Goal: Information Seeking & Learning: Learn about a topic

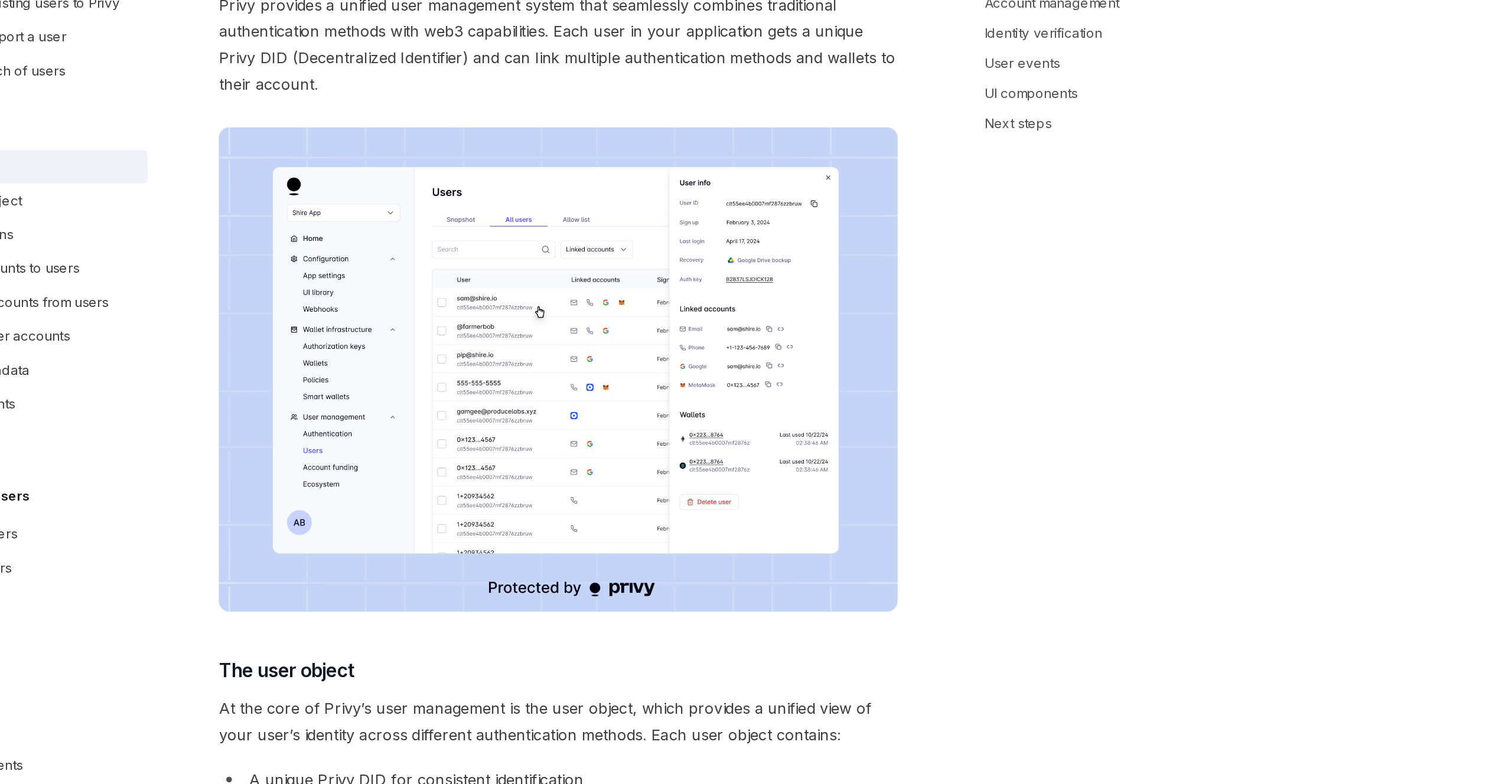
click at [776, 362] on img at bounding box center [748, 386] width 426 height 304
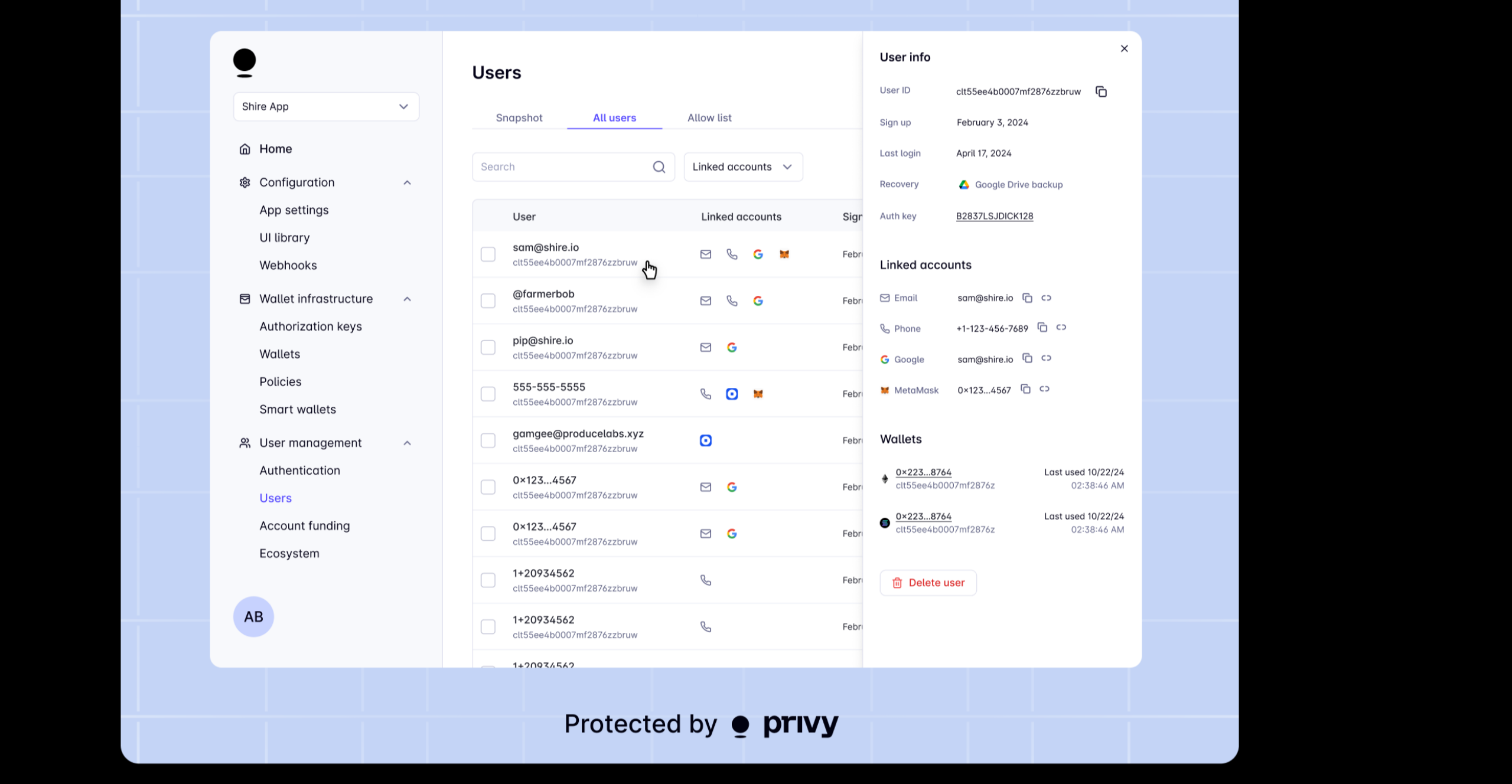
click at [682, 303] on img at bounding box center [756, 392] width 1015 height 725
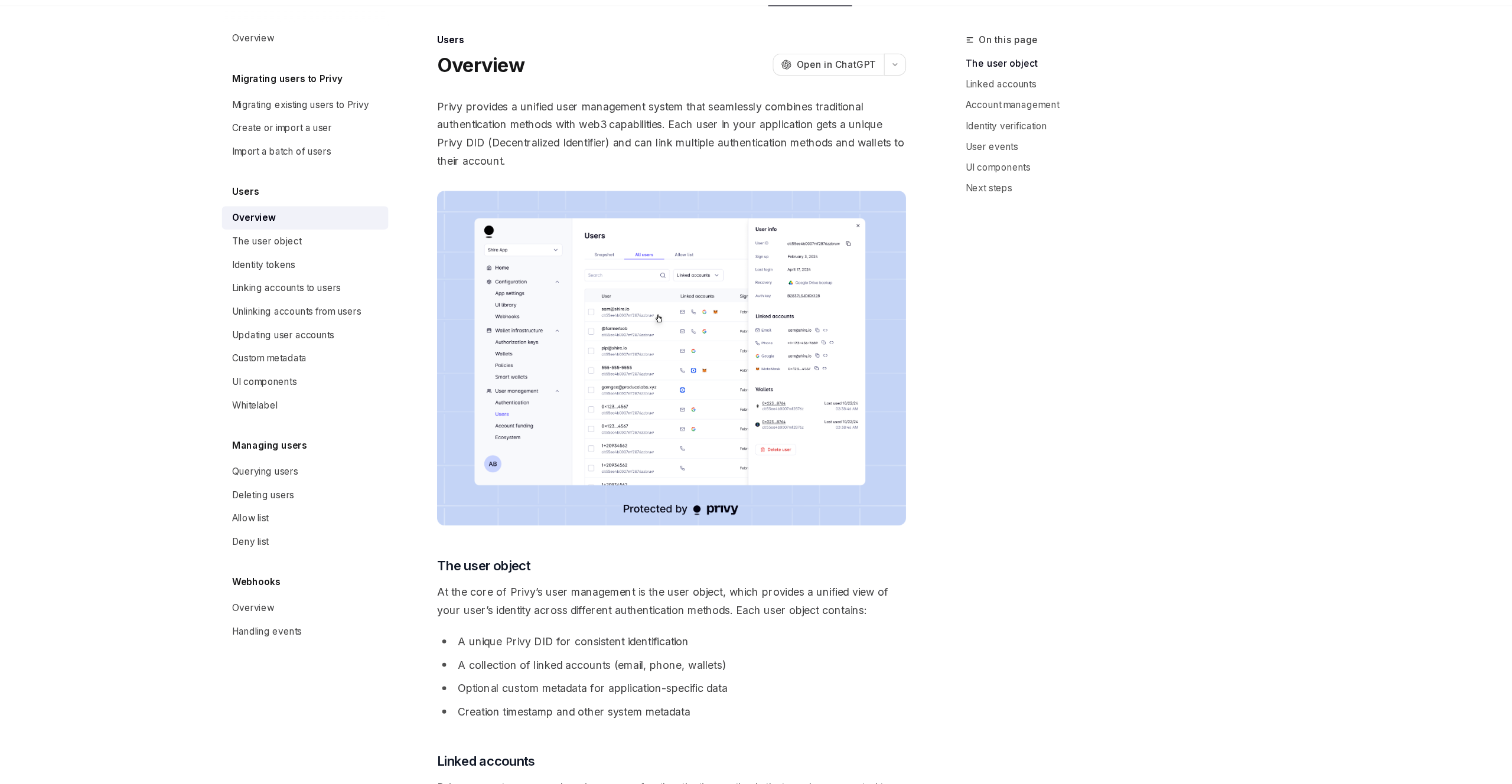
click at [682, 303] on img at bounding box center [748, 386] width 426 height 304
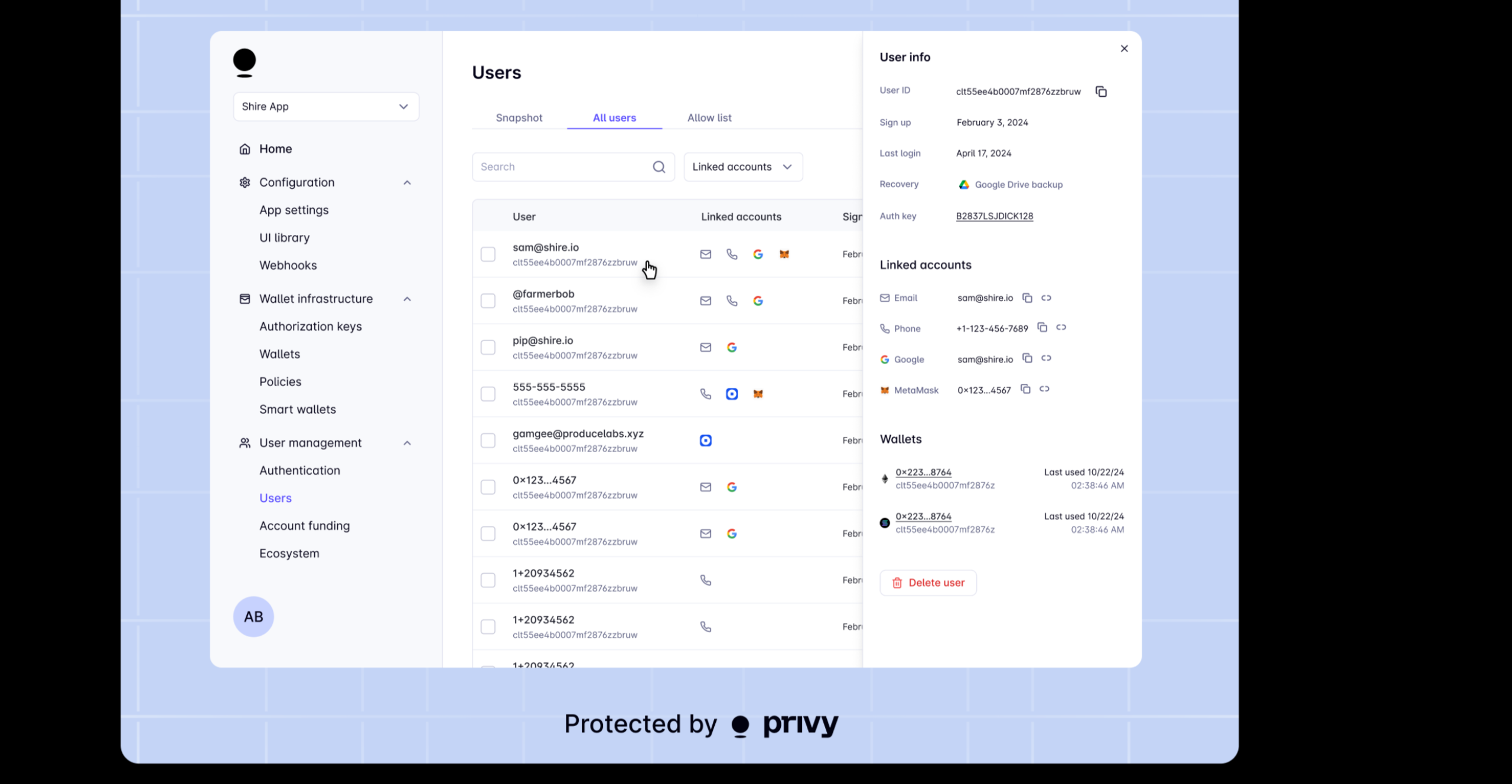
click at [958, 466] on img at bounding box center [756, 392] width 1015 height 725
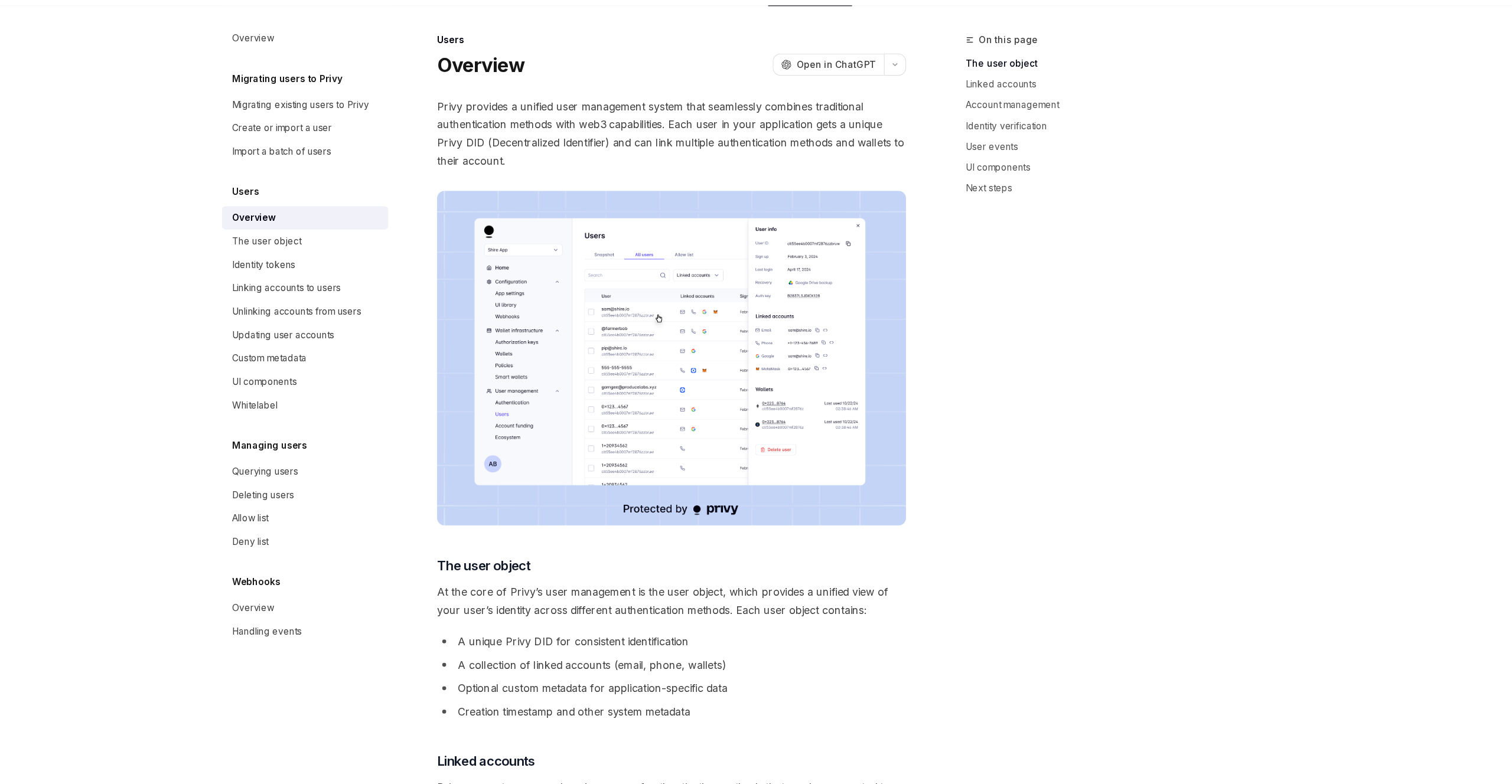
click at [879, 438] on img at bounding box center [748, 386] width 426 height 304
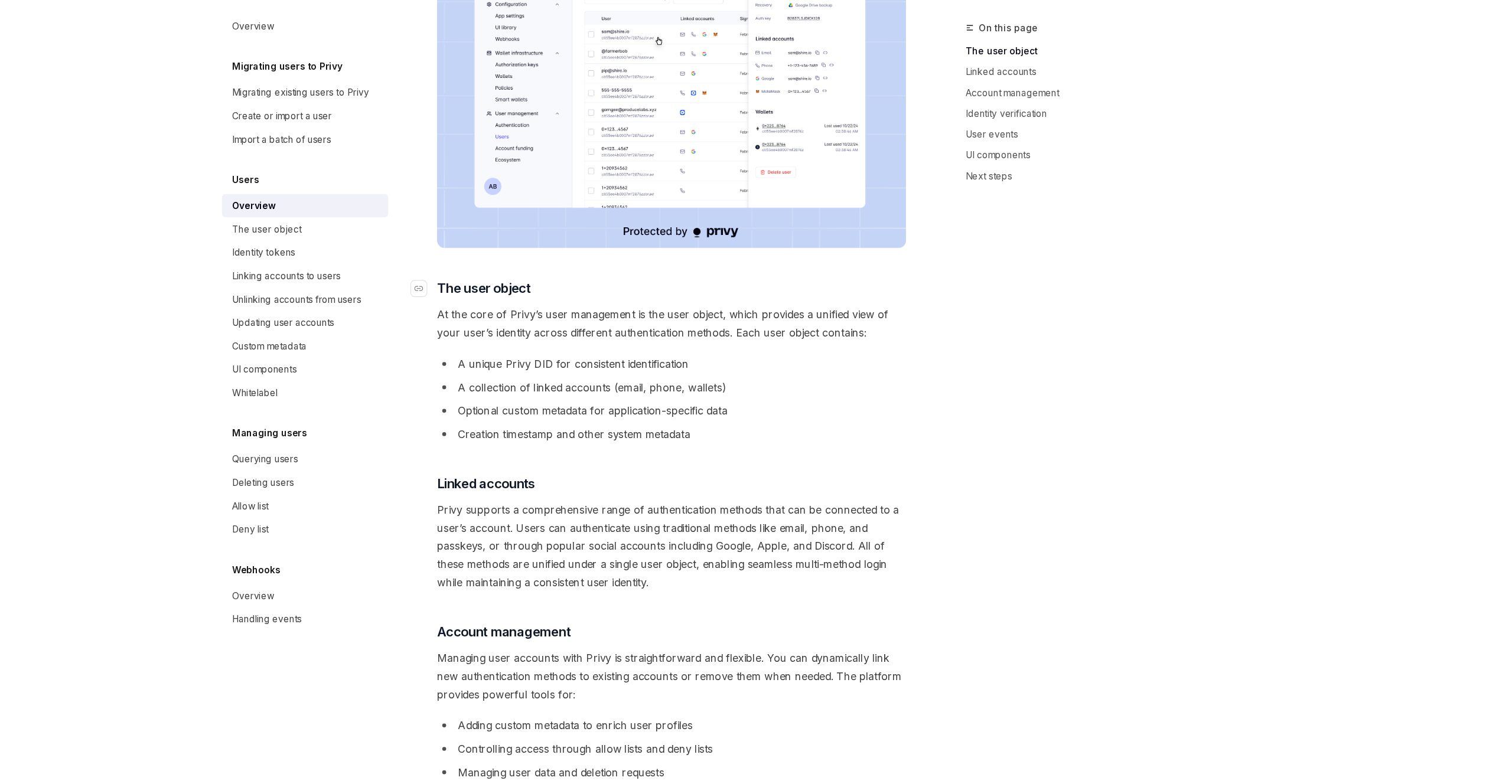
scroll to position [260, 0]
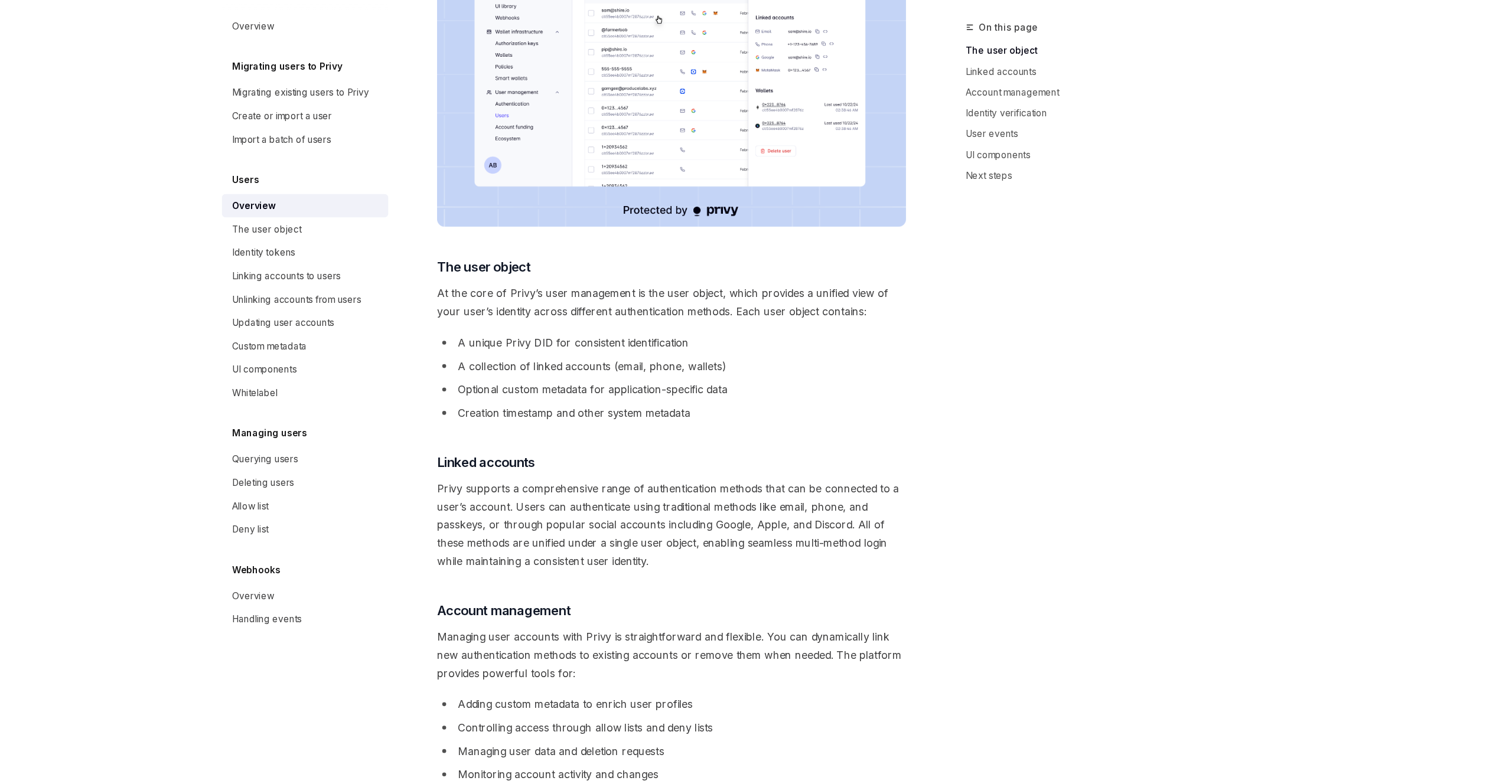
drag, startPoint x: 597, startPoint y: 383, endPoint x: 638, endPoint y: 382, distance: 41.0
click at [638, 382] on li "A unique Privy DID for consistent identification" at bounding box center [748, 383] width 426 height 17
click at [642, 388] on li "A unique Privy DID for consistent identification" at bounding box center [748, 383] width 426 height 17
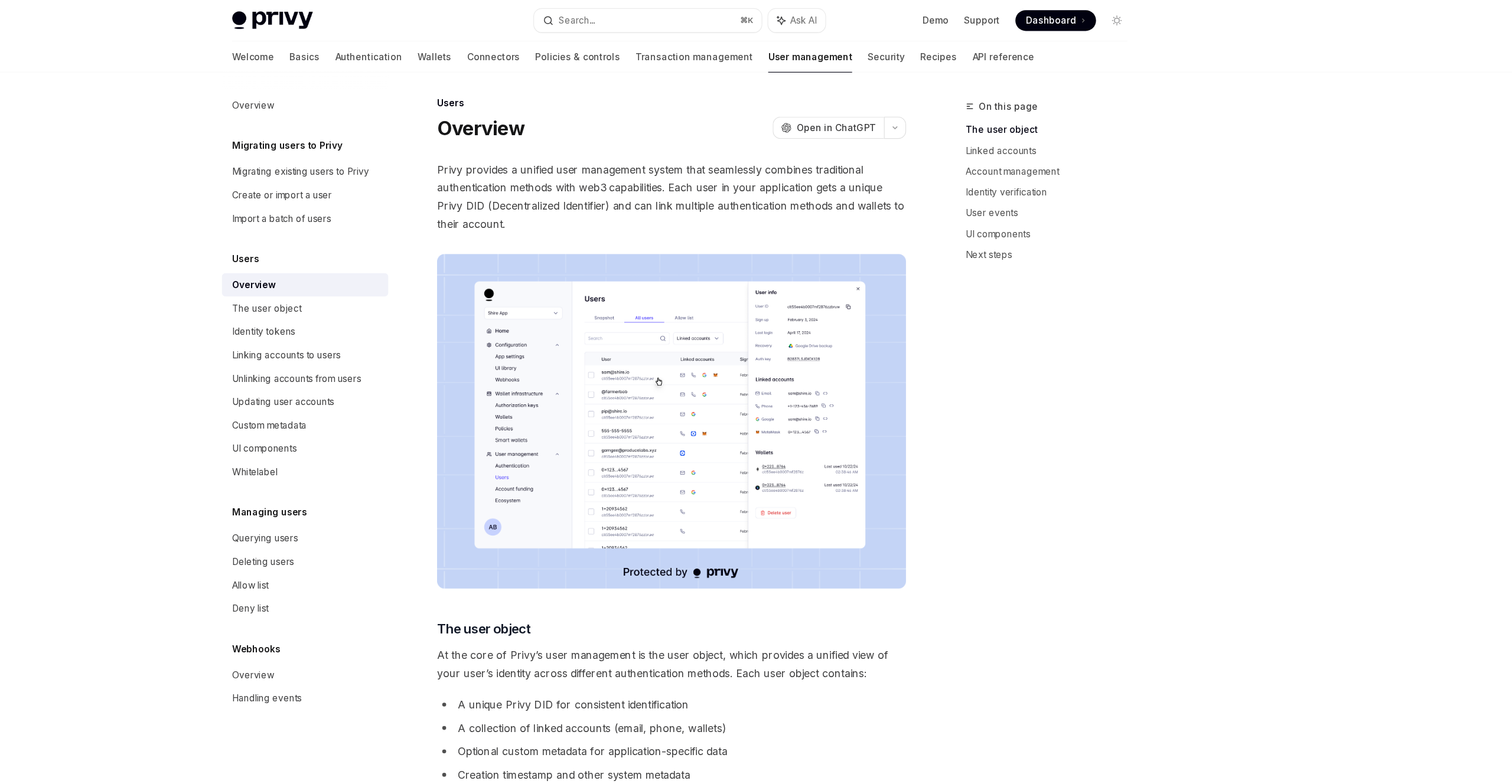
scroll to position [0, 0]
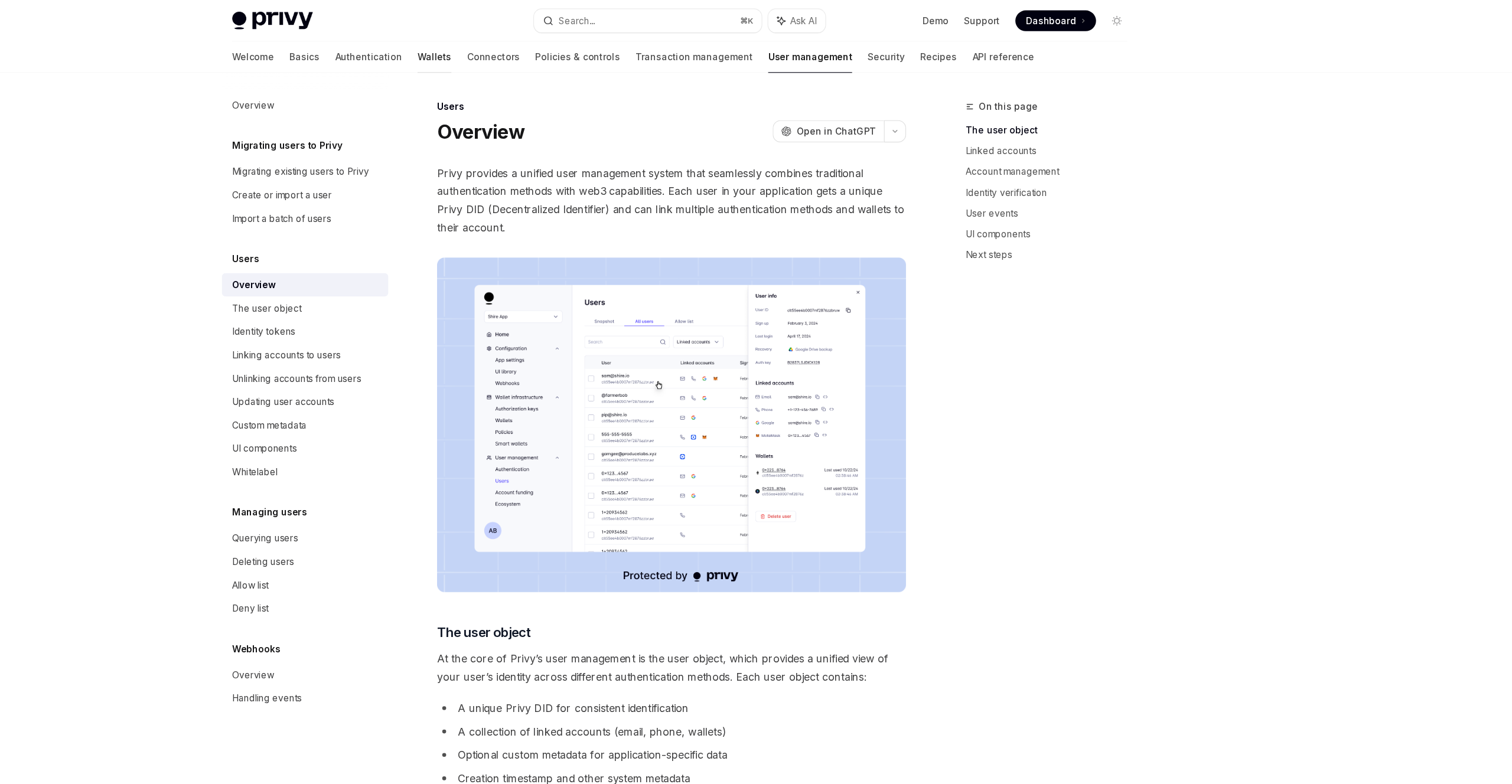
click at [518, 51] on link "Wallets" at bounding box center [533, 52] width 31 height 28
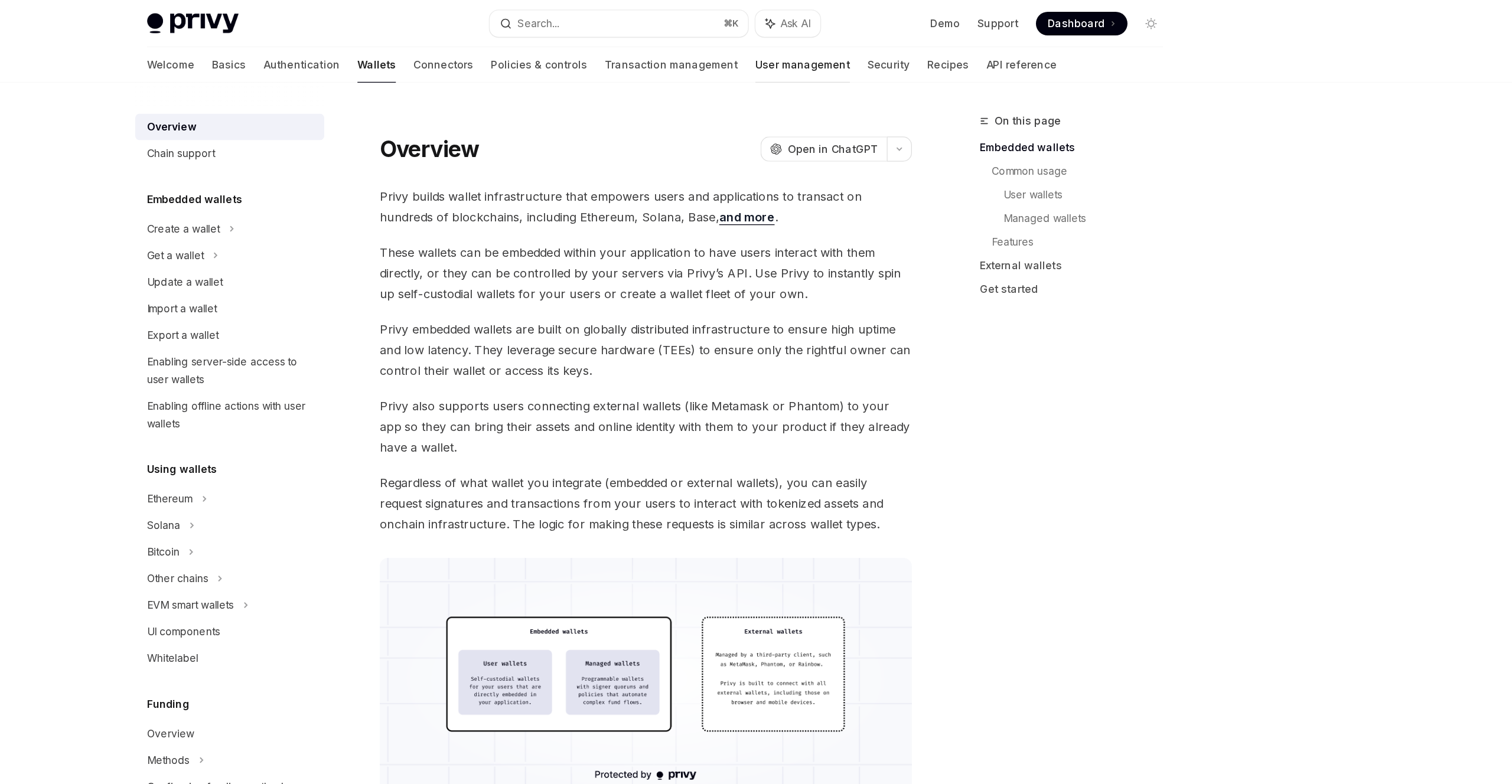
click at [836, 51] on link "User management" at bounding box center [874, 52] width 75 height 28
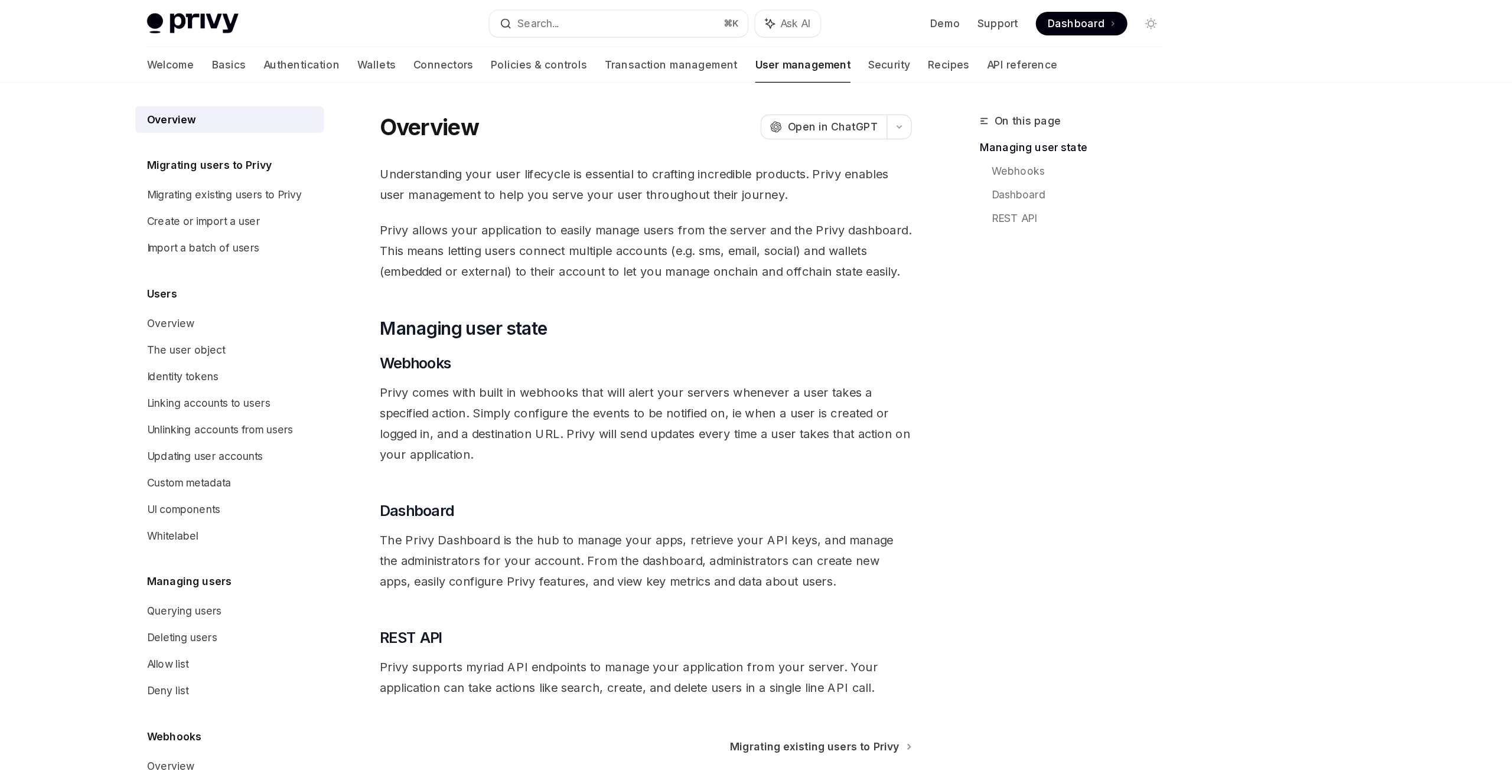
click at [836, 50] on link "User management" at bounding box center [874, 52] width 76 height 28
click at [836, 48] on link "User management" at bounding box center [874, 52] width 76 height 28
click at [400, 26] on div "Privy Docs home page Search... ⌘ K Ask AI Demo Support Dashboard Dashboard Sear…" at bounding box center [756, 19] width 812 height 38
click at [404, 20] on img at bounding box center [386, 19] width 73 height 17
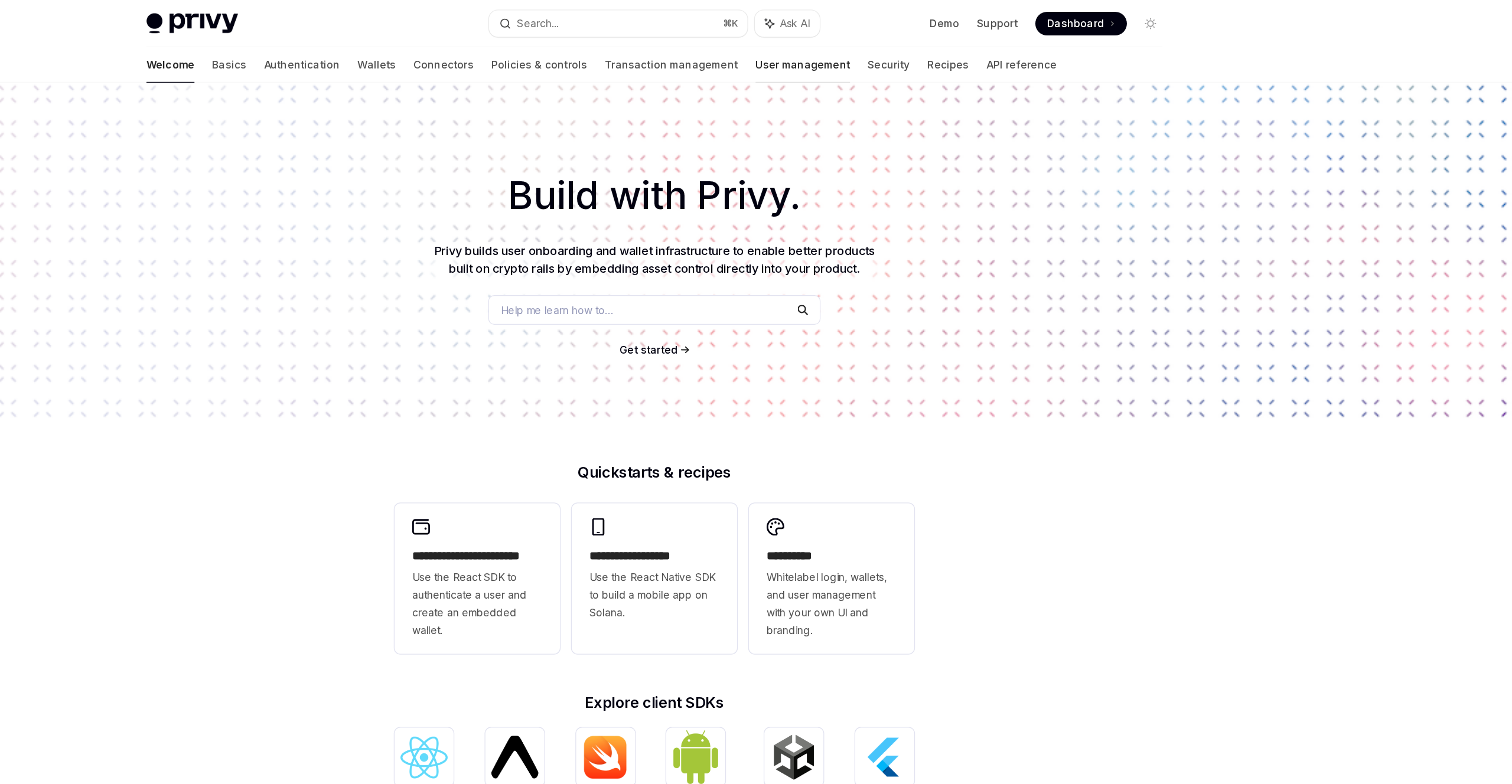
click at [837, 49] on link "User management" at bounding box center [875, 52] width 75 height 28
click at [837, 53] on link "User management" at bounding box center [875, 52] width 75 height 28
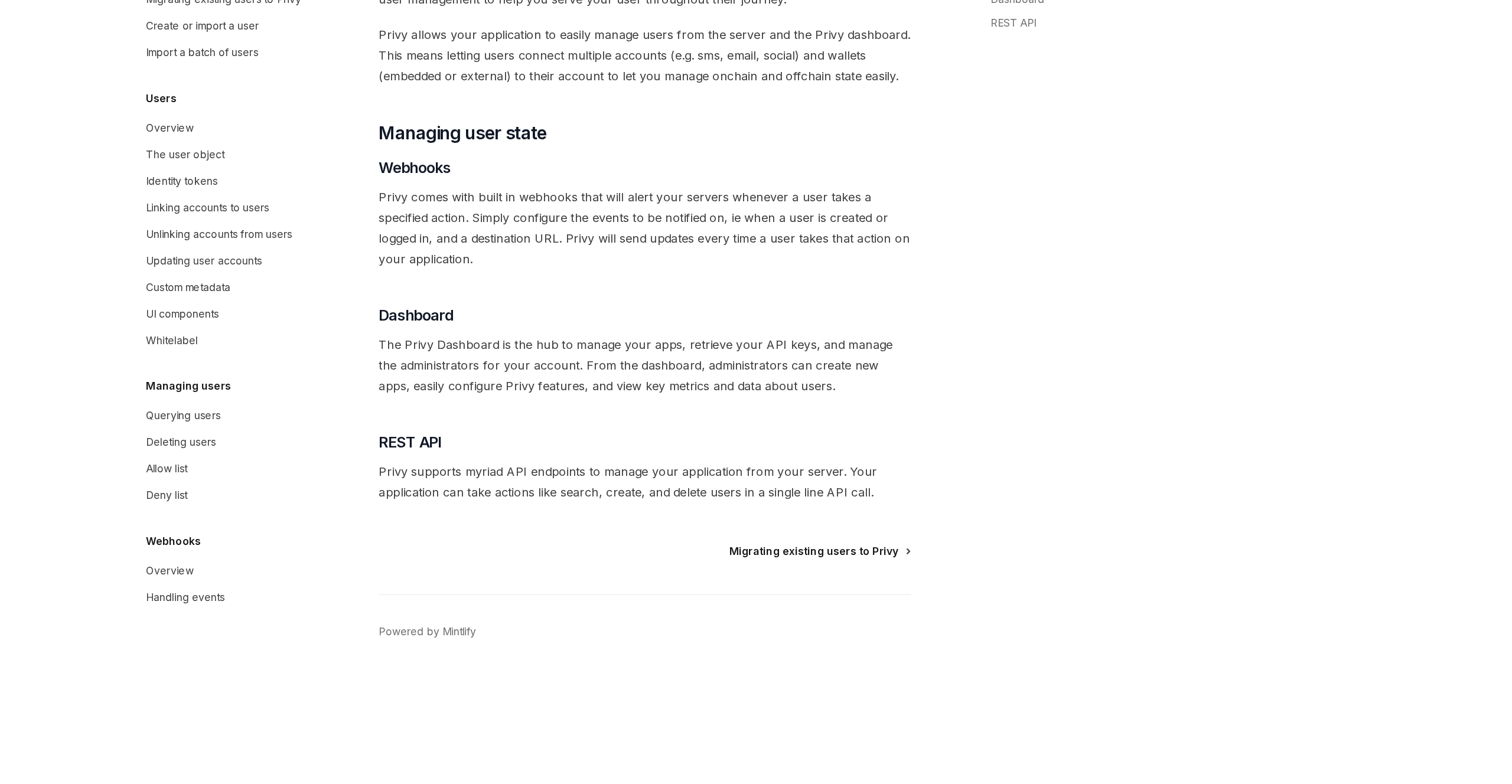
click at [927, 595] on span "Migrating existing users to Privy" at bounding box center [884, 598] width 135 height 12
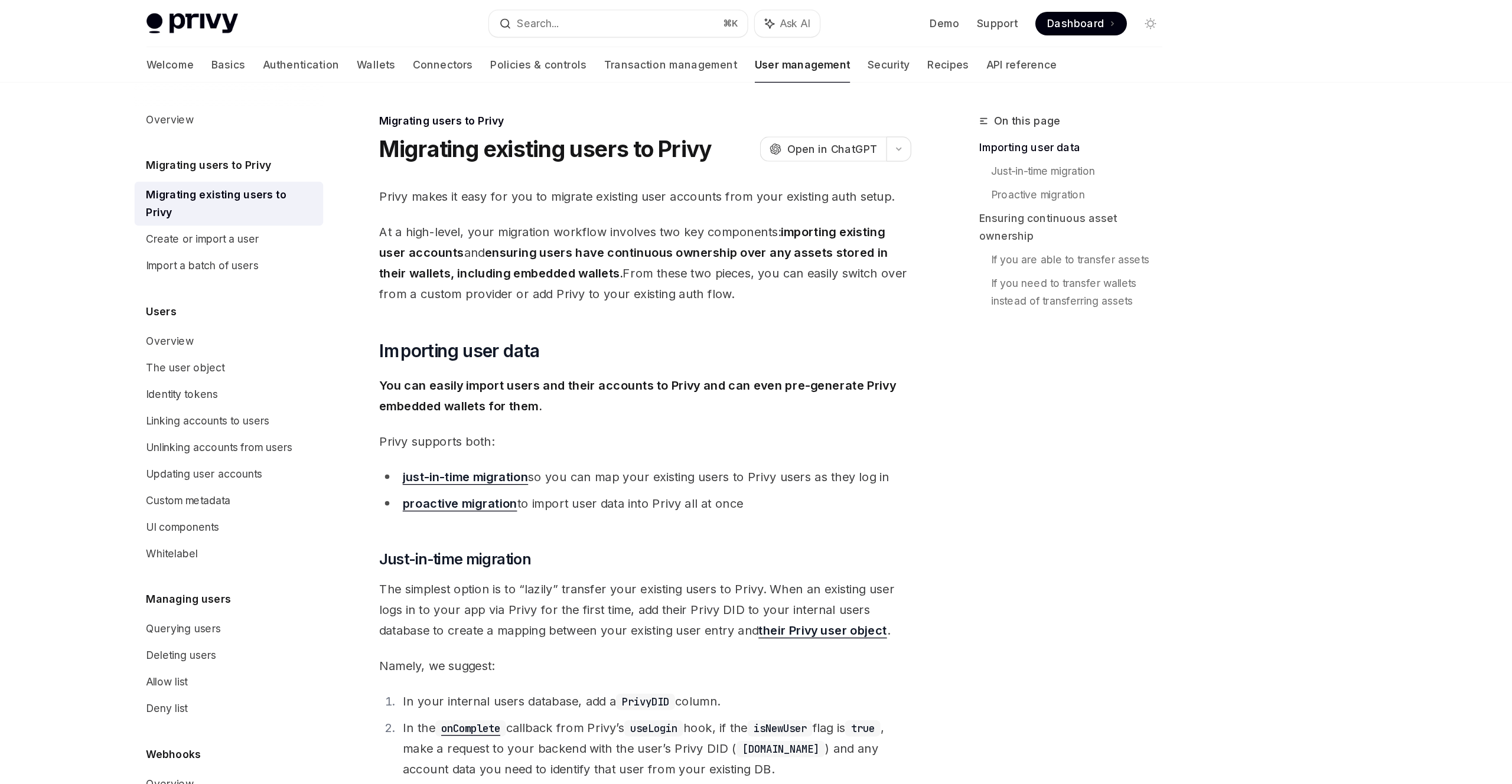
click at [755, 179] on span "At a high-level, your migration workflow involves two key components: importing…" at bounding box center [748, 210] width 426 height 66
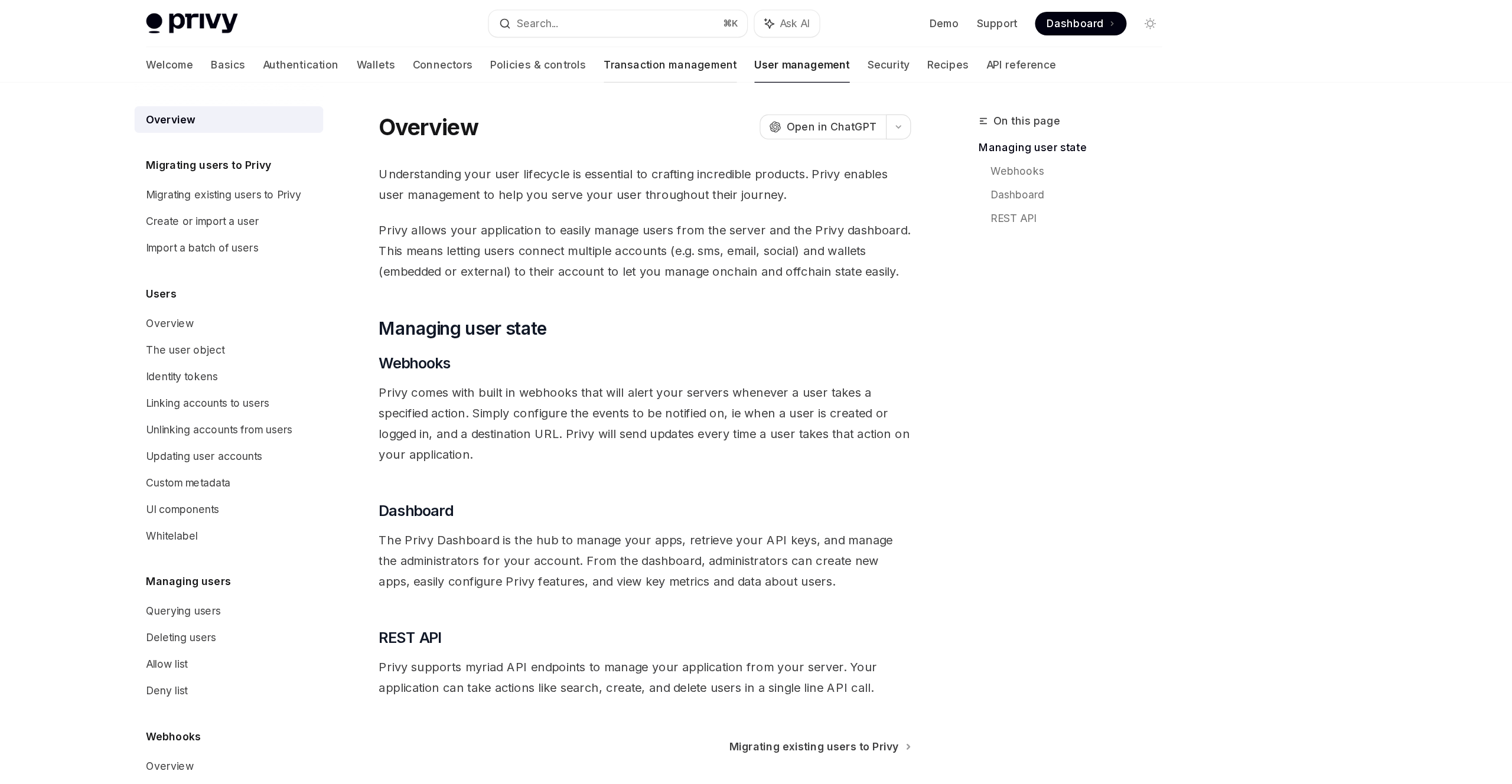
click at [724, 49] on link "Transaction management" at bounding box center [769, 52] width 106 height 28
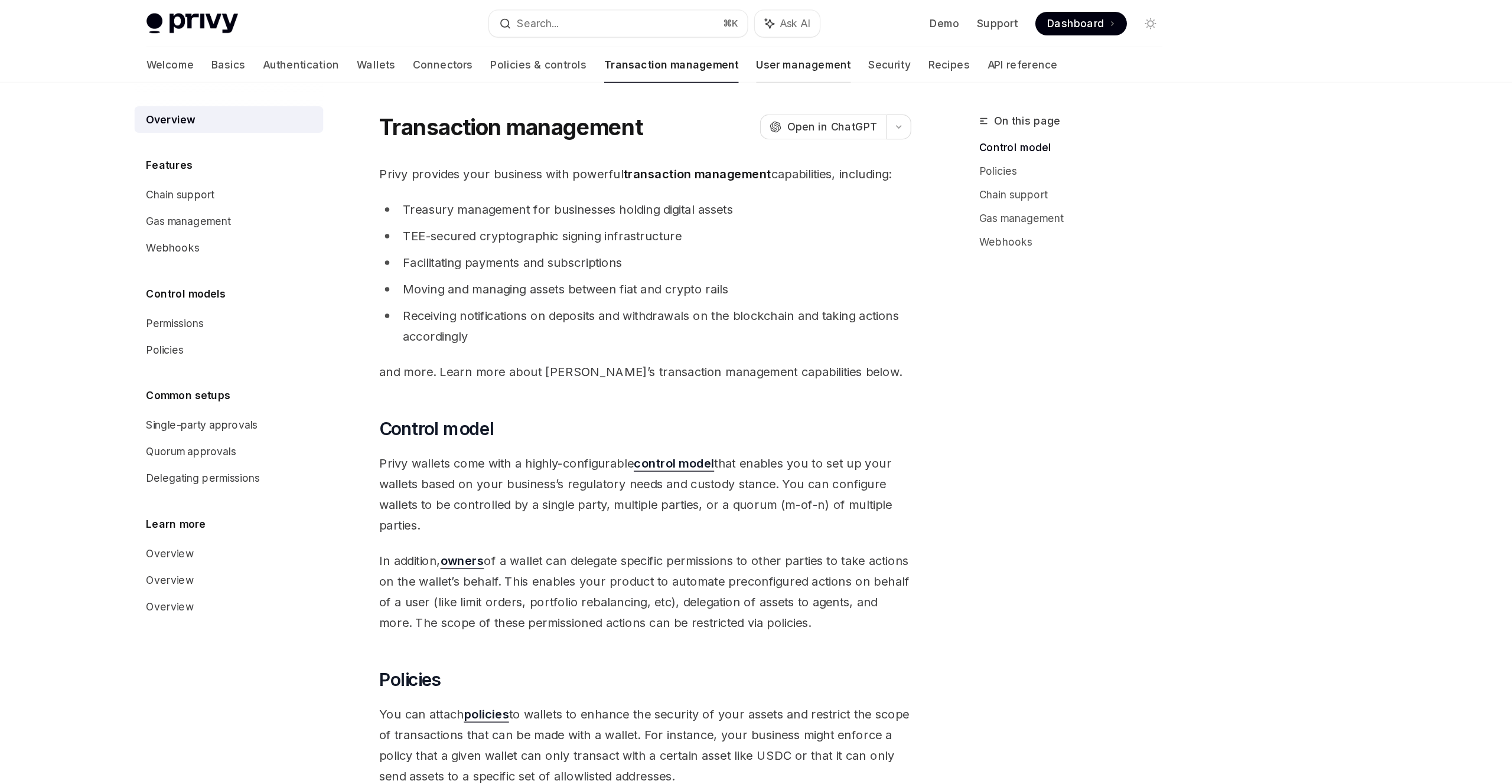
click at [837, 51] on link "User management" at bounding box center [875, 52] width 75 height 28
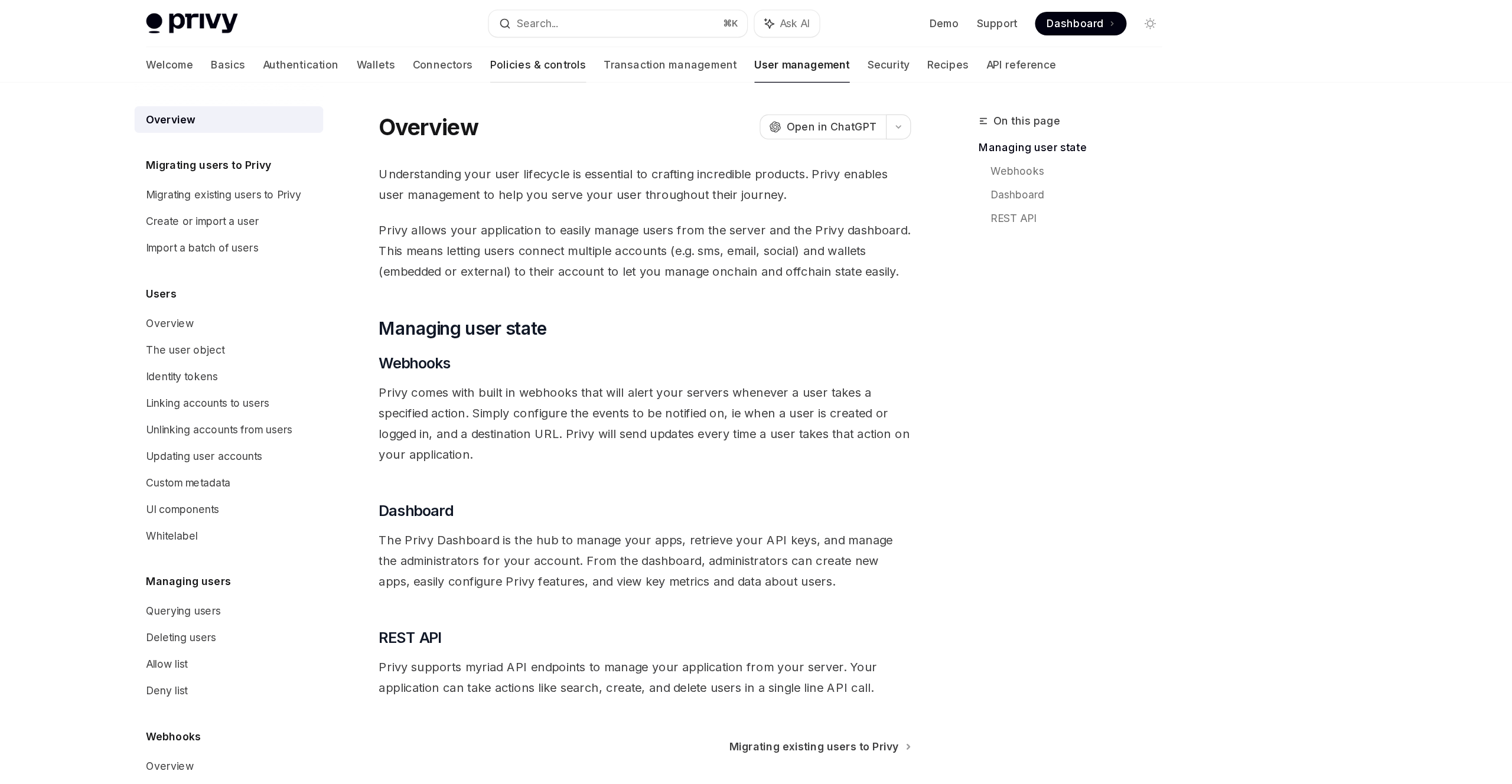
click at [625, 55] on link "Policies & controls" at bounding box center [663, 52] width 77 height 28
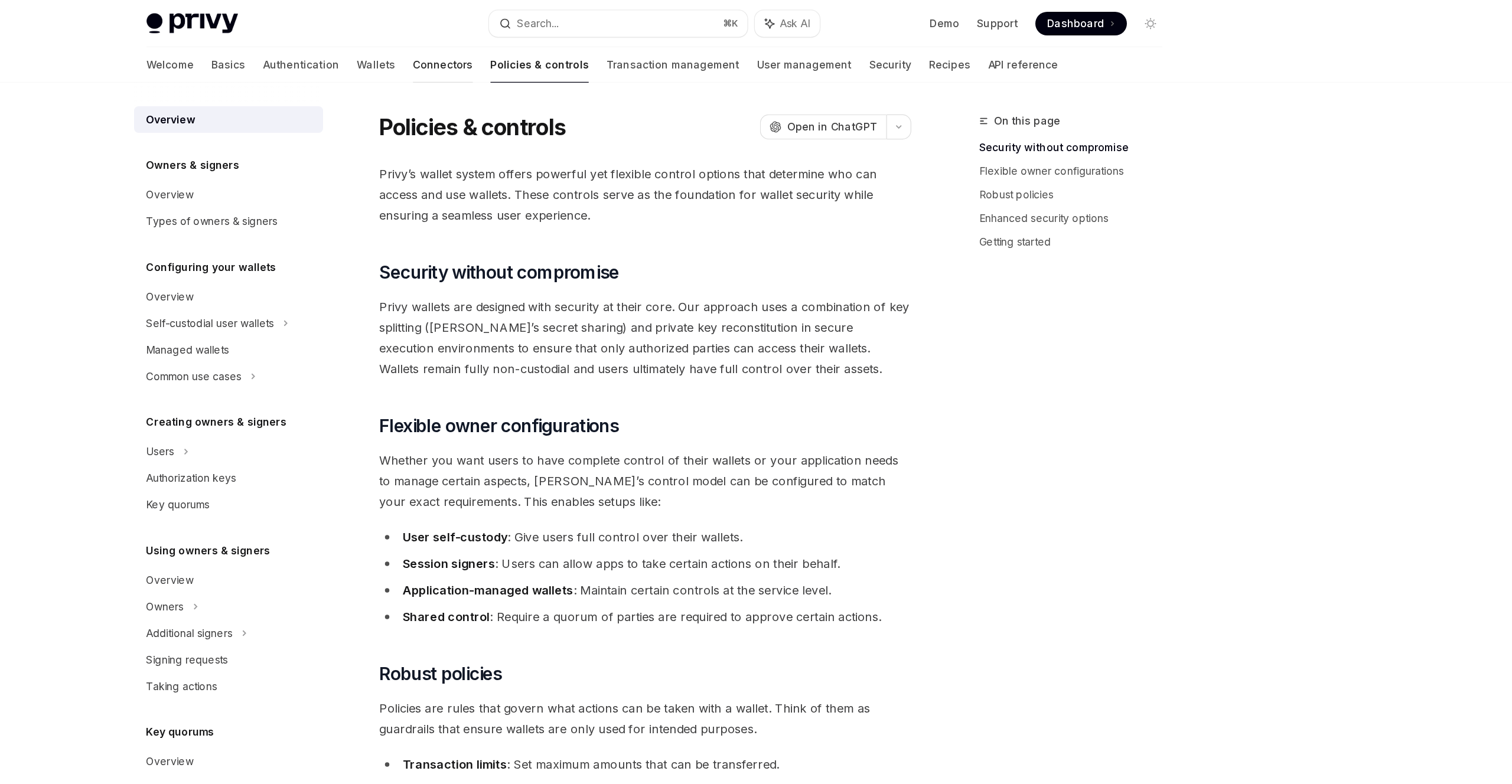
click at [563, 51] on link "Connectors" at bounding box center [586, 52] width 48 height 28
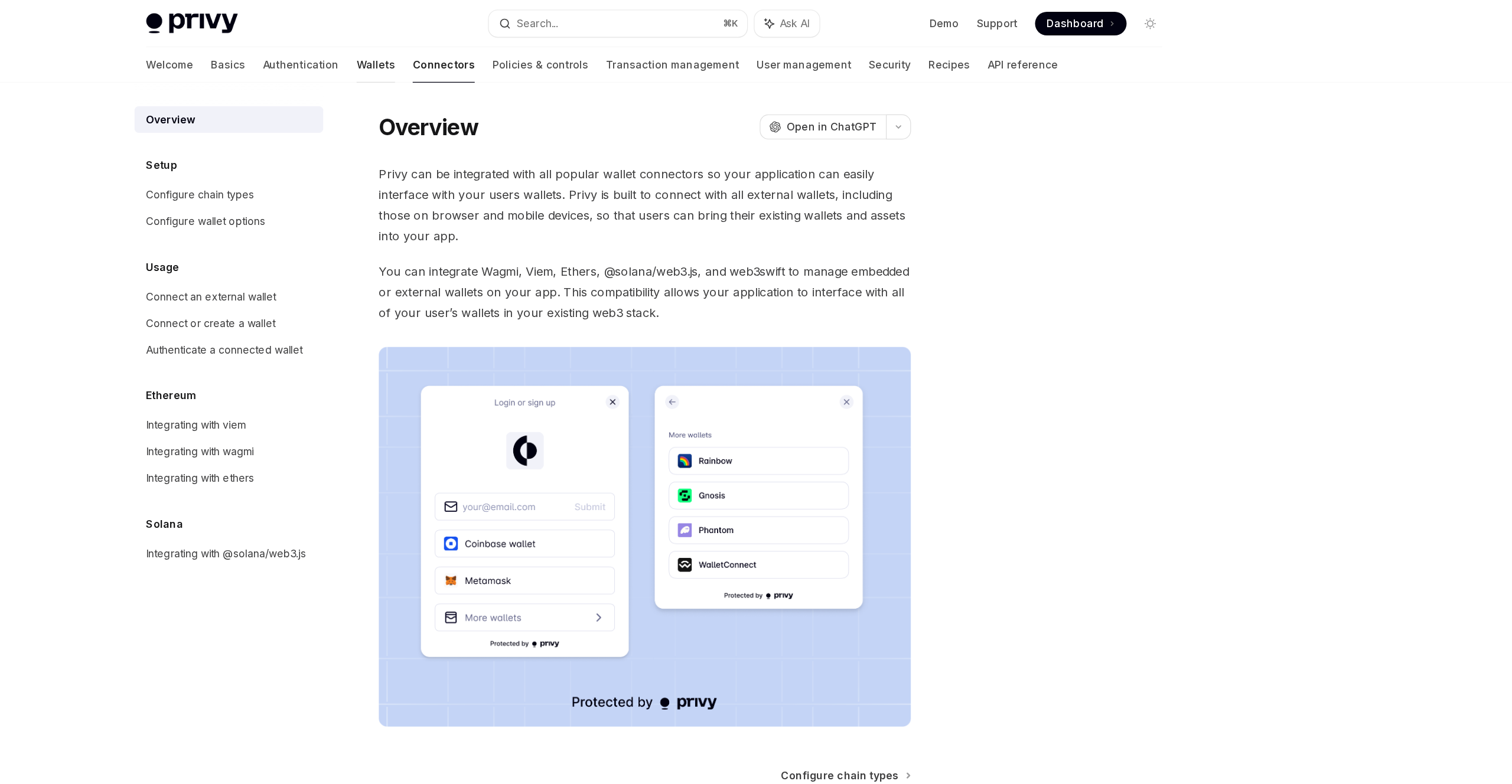
click at [518, 51] on link "Wallets" at bounding box center [533, 52] width 31 height 28
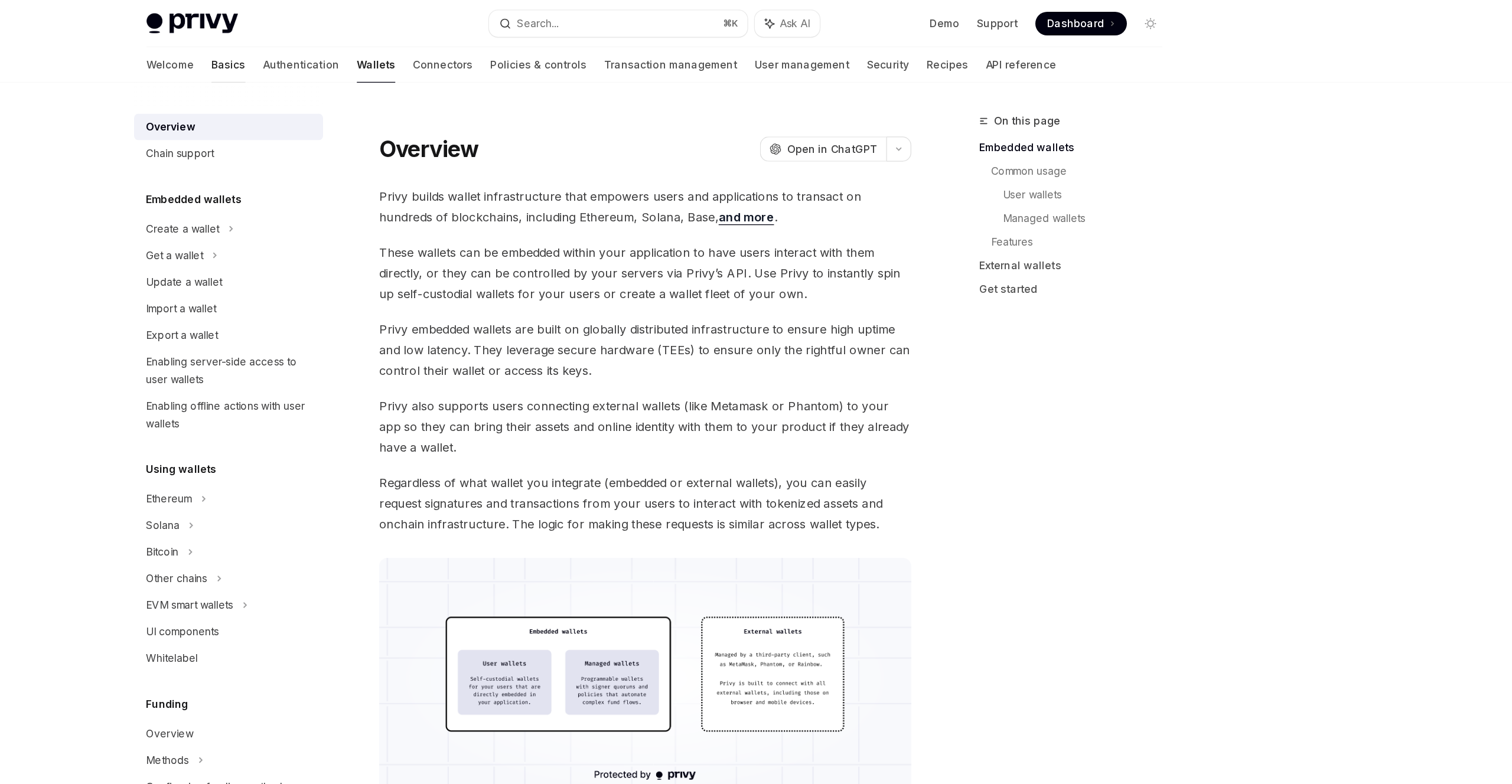
click at [401, 55] on link "Basics" at bounding box center [415, 52] width 27 height 28
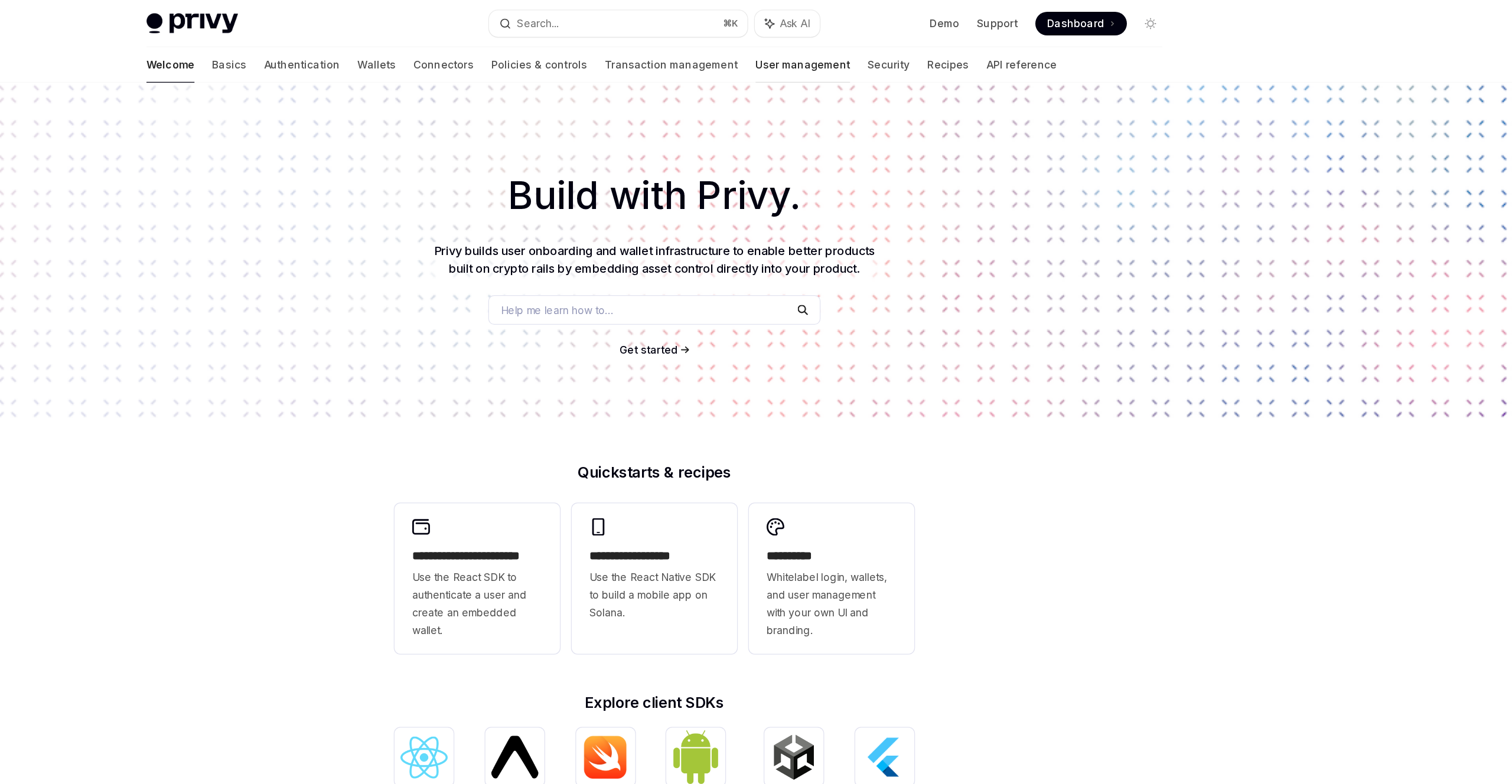
click at [837, 54] on link "User management" at bounding box center [875, 52] width 75 height 28
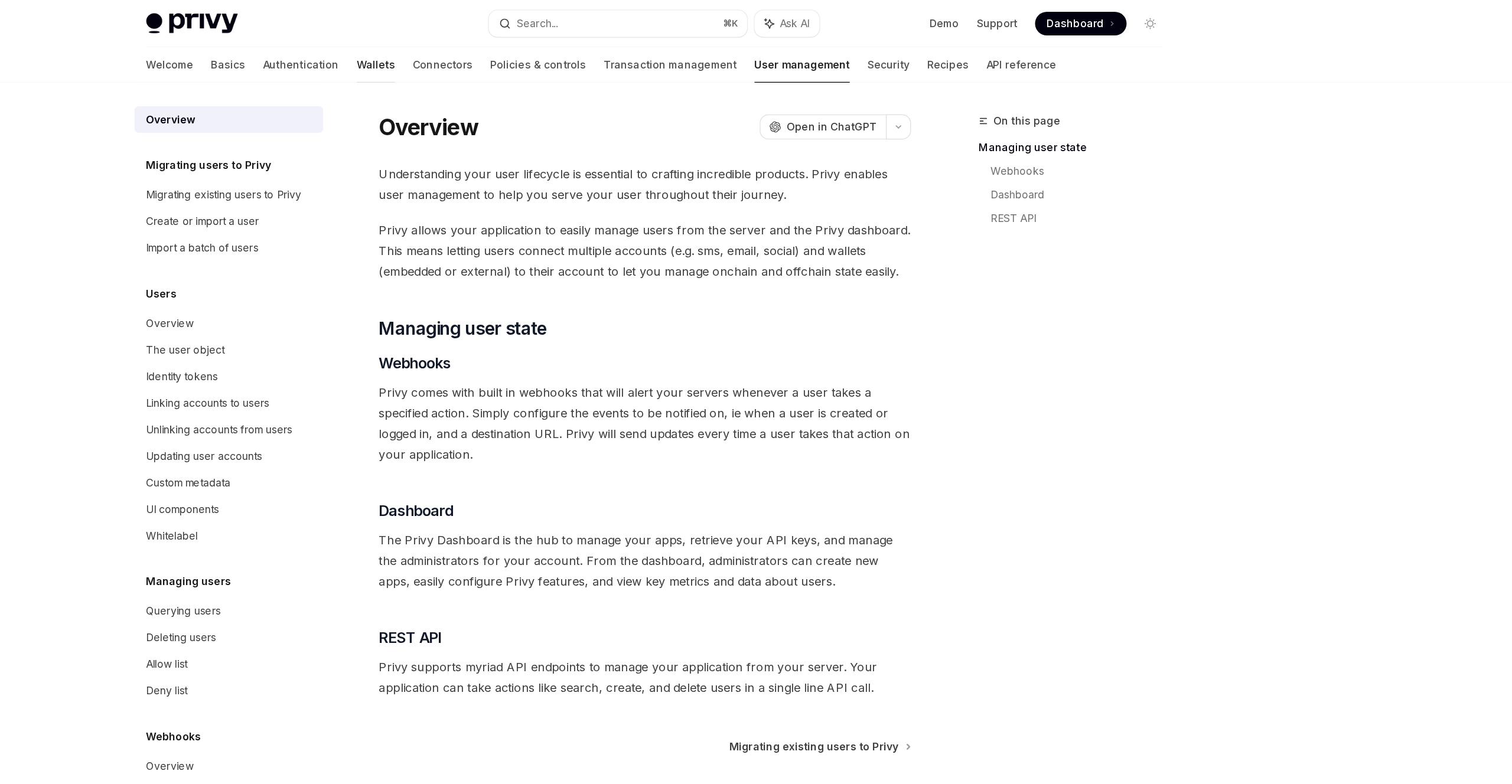
click at [518, 54] on link "Wallets" at bounding box center [533, 52] width 31 height 28
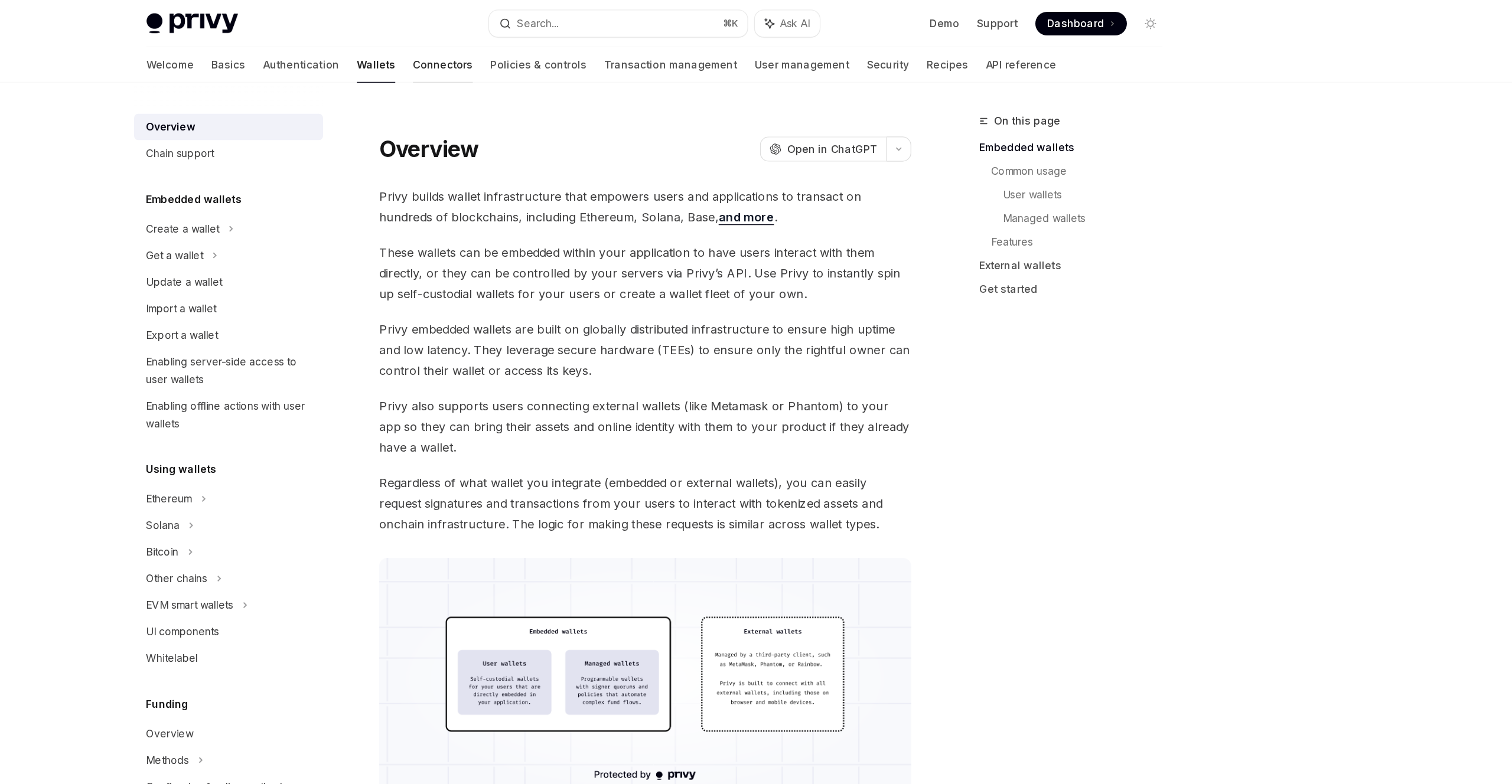
click at [563, 57] on link "Connectors" at bounding box center [586, 52] width 48 height 28
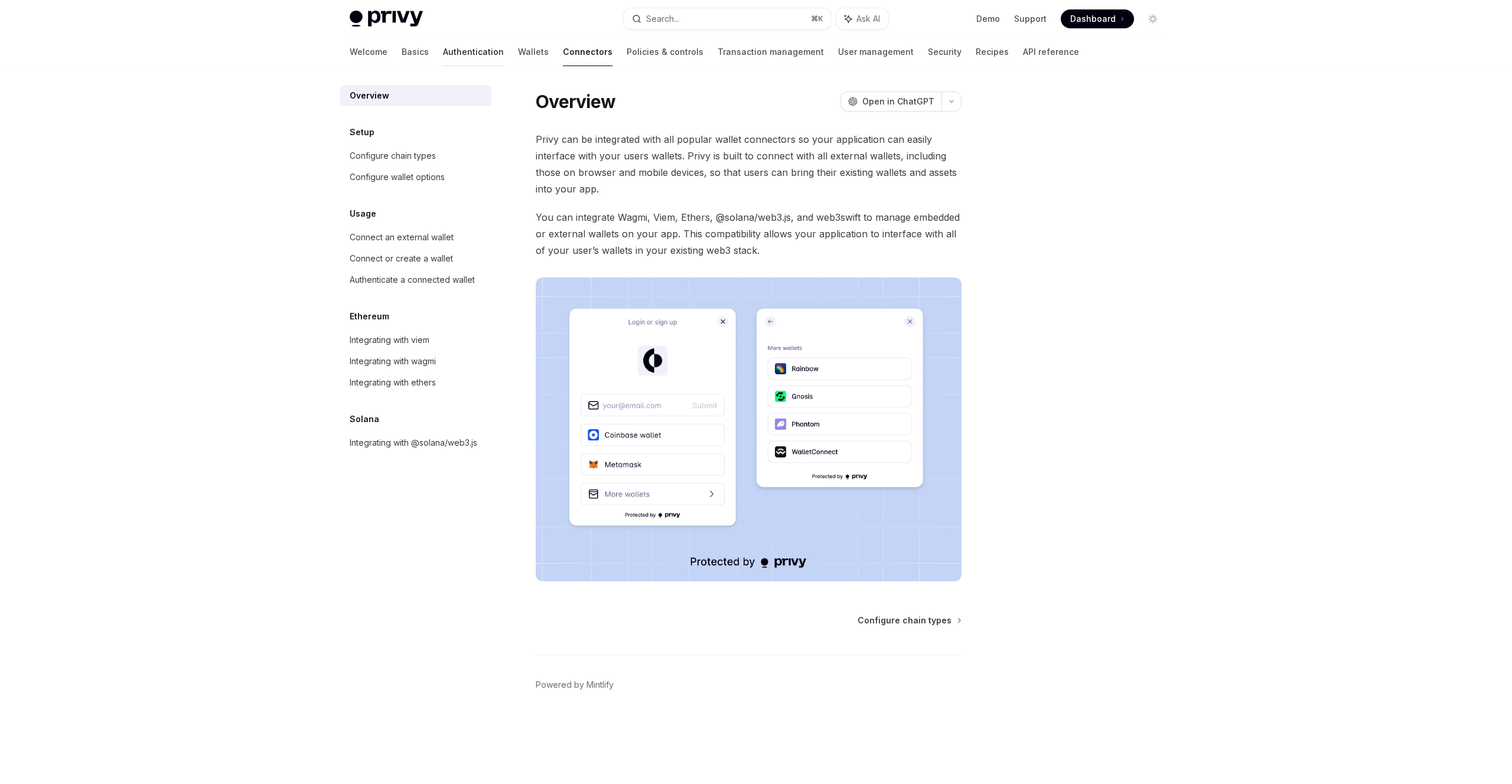
click at [443, 52] on link "Authentication" at bounding box center [473, 52] width 61 height 28
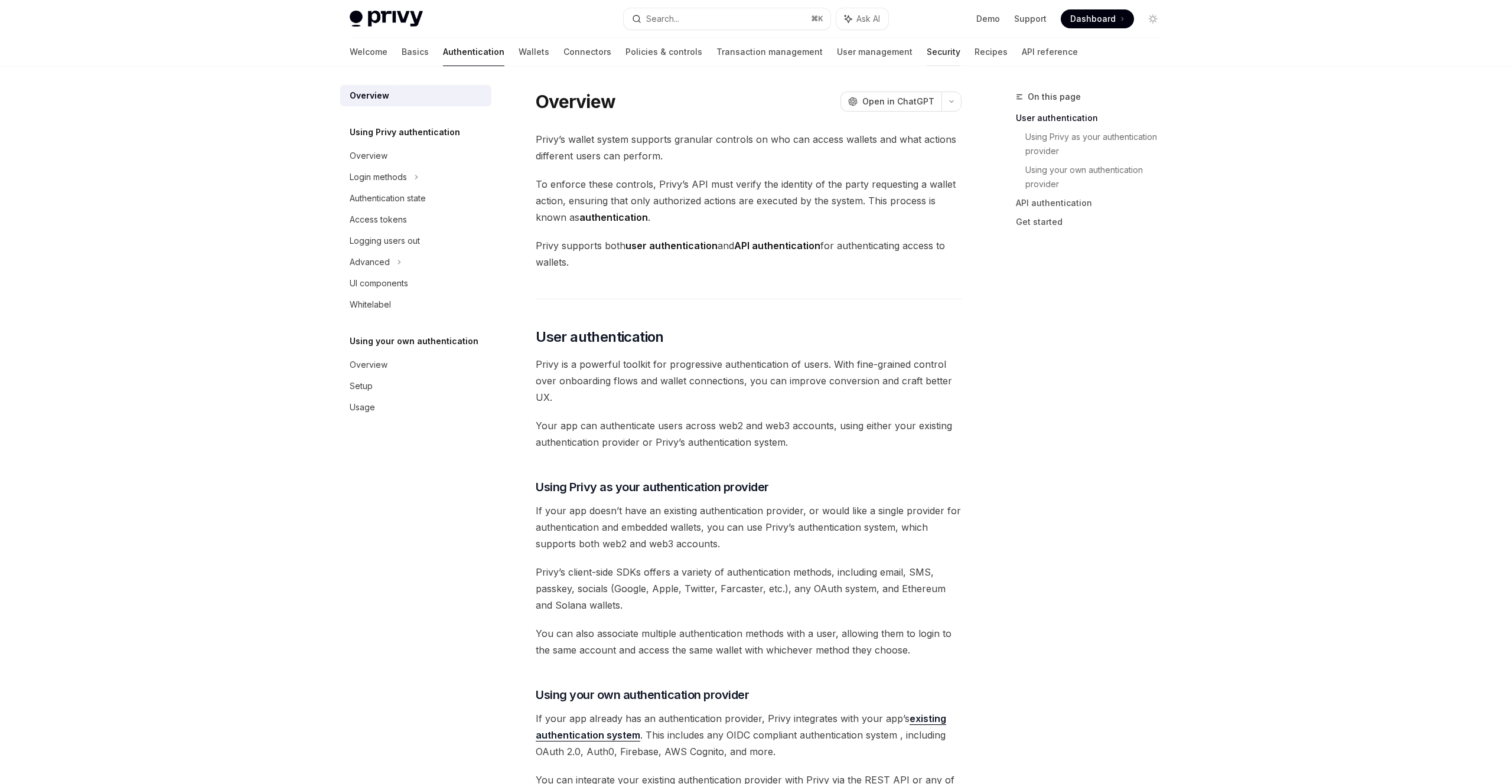
click at [927, 50] on link "Security" at bounding box center [944, 52] width 34 height 28
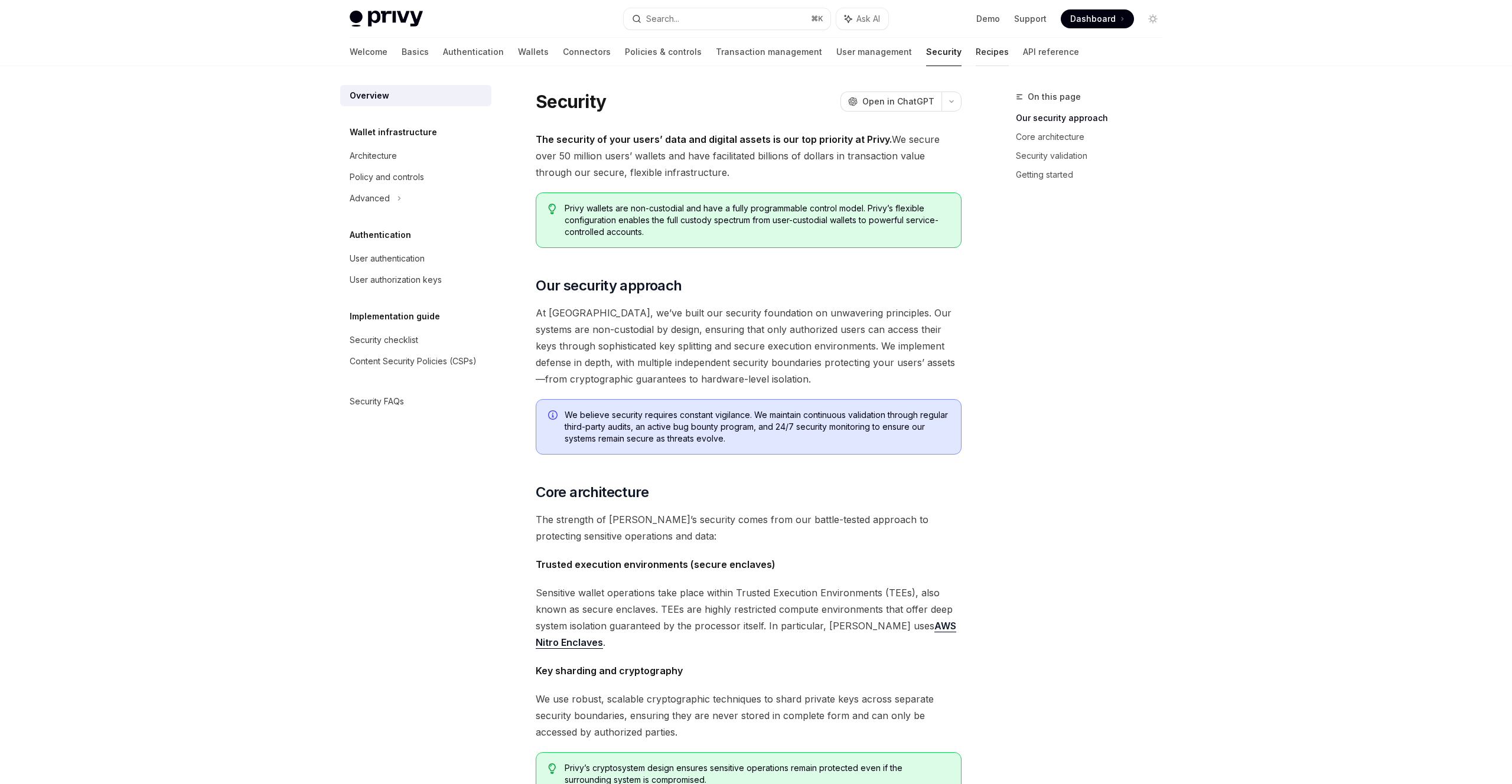
click at [976, 53] on link "Recipes" at bounding box center [992, 52] width 33 height 28
type textarea "*"
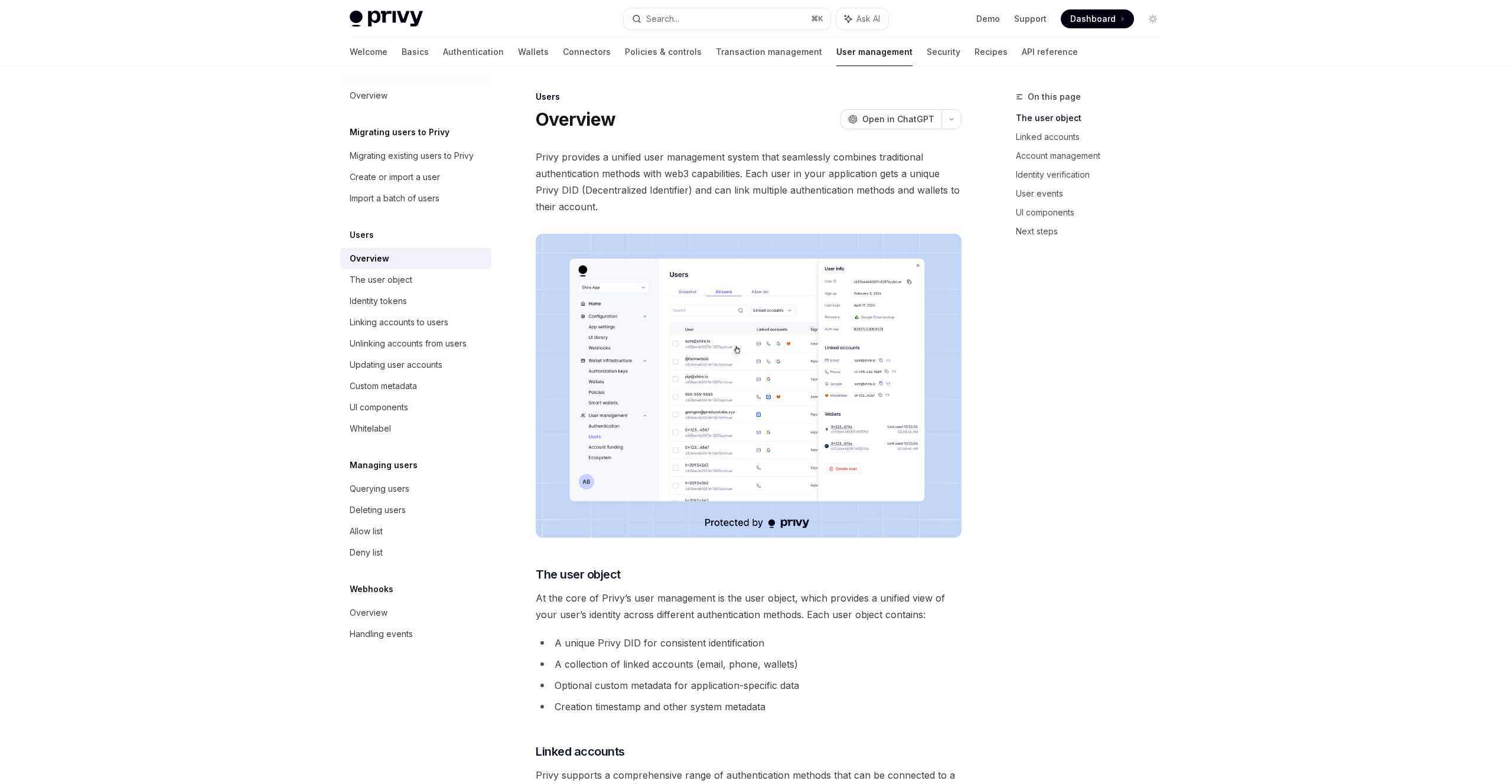
click at [809, 412] on img at bounding box center [748, 386] width 426 height 304
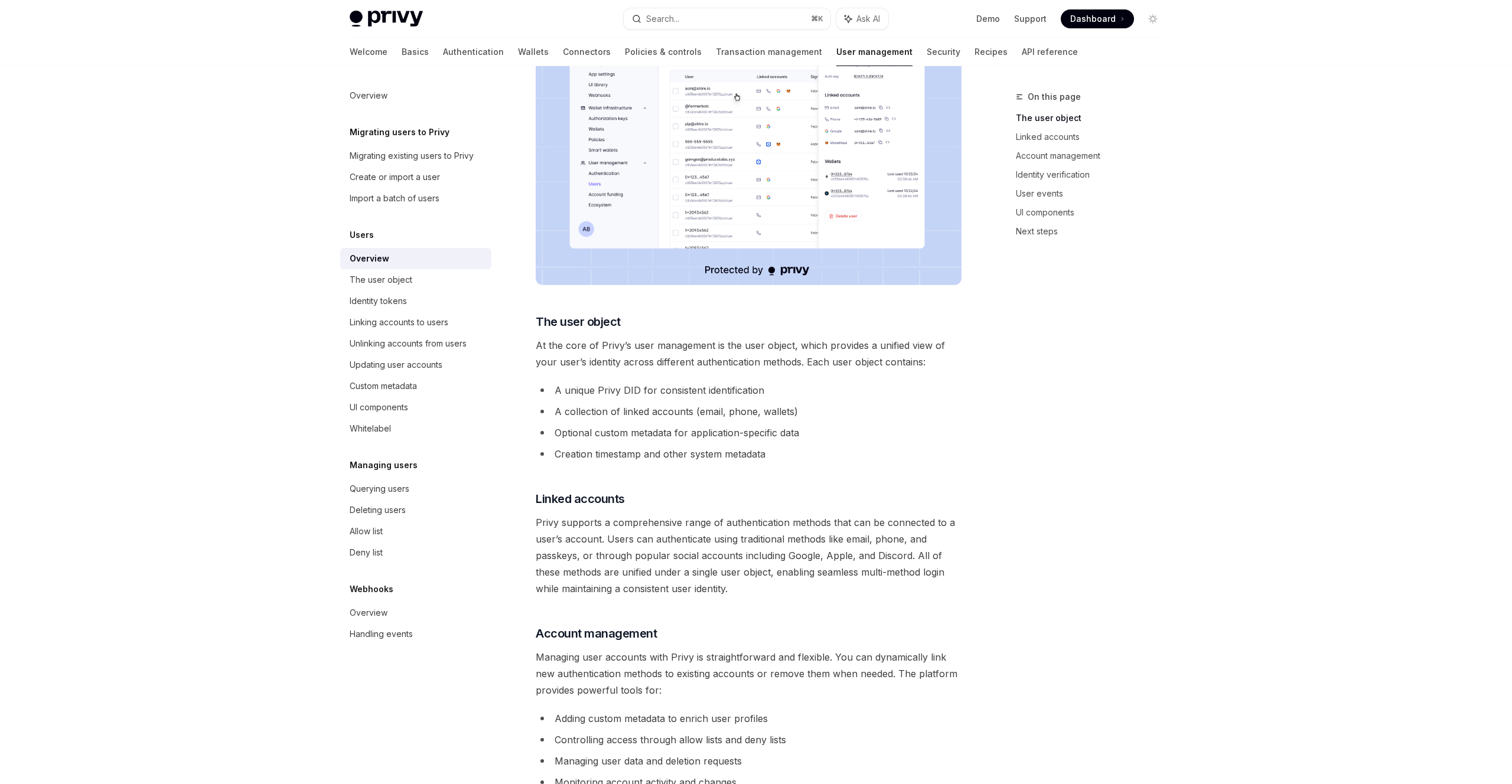
scroll to position [391, 0]
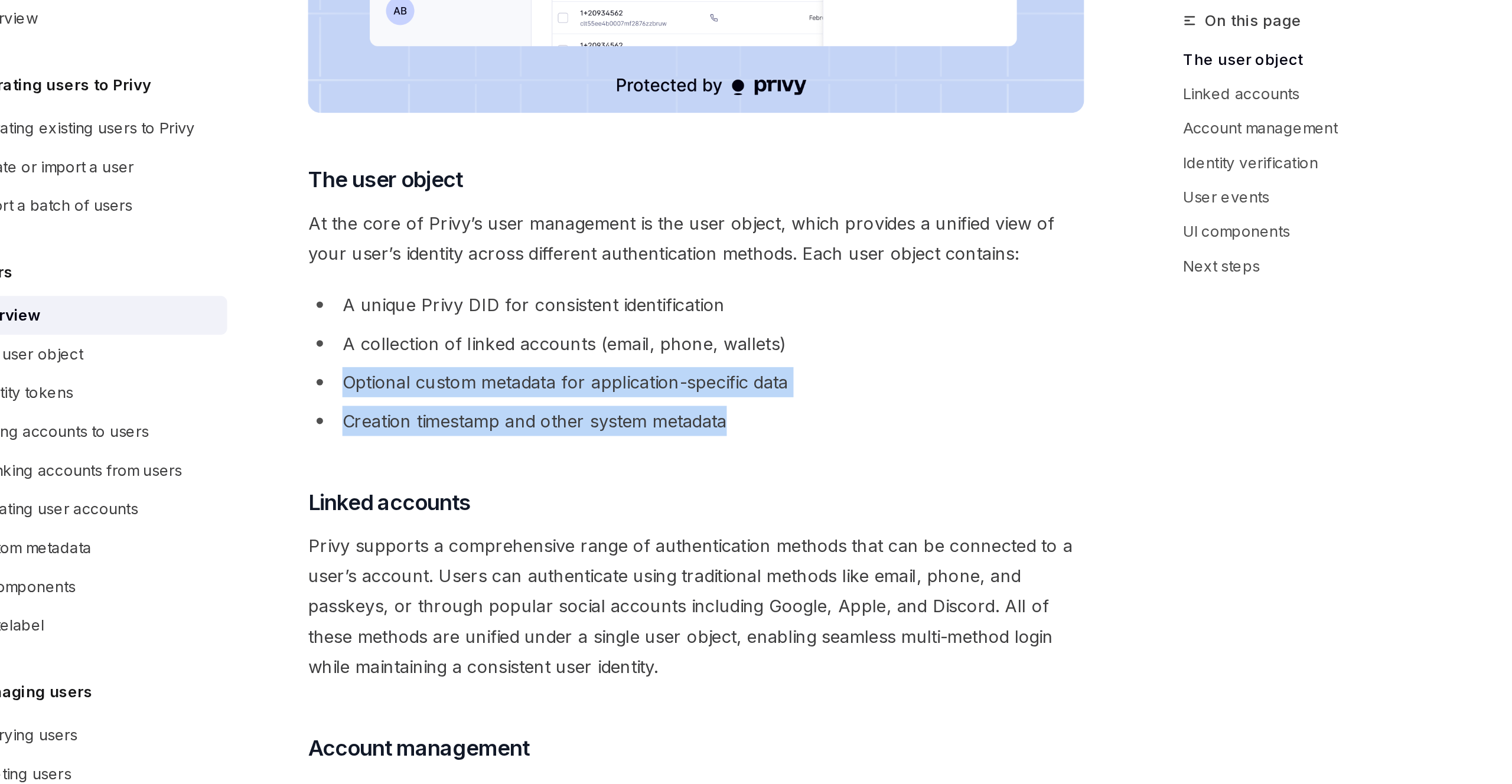
drag, startPoint x: 556, startPoint y: 297, endPoint x: 815, endPoint y: 314, distance: 259.6
click at [815, 314] on ul "A unique Privy DID for consistent identification A collection of linked account…" at bounding box center [748, 284] width 426 height 80
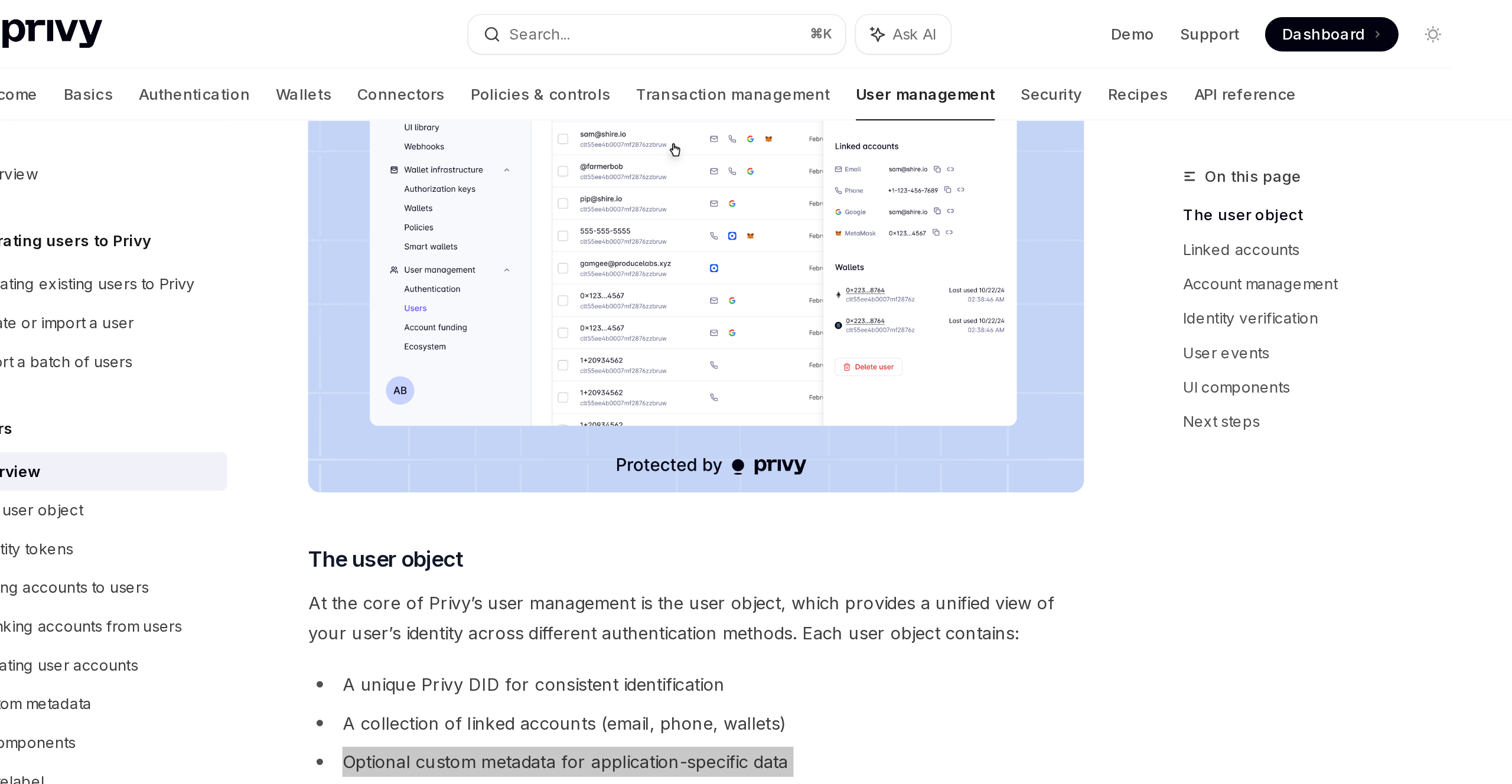
scroll to position [198, 0]
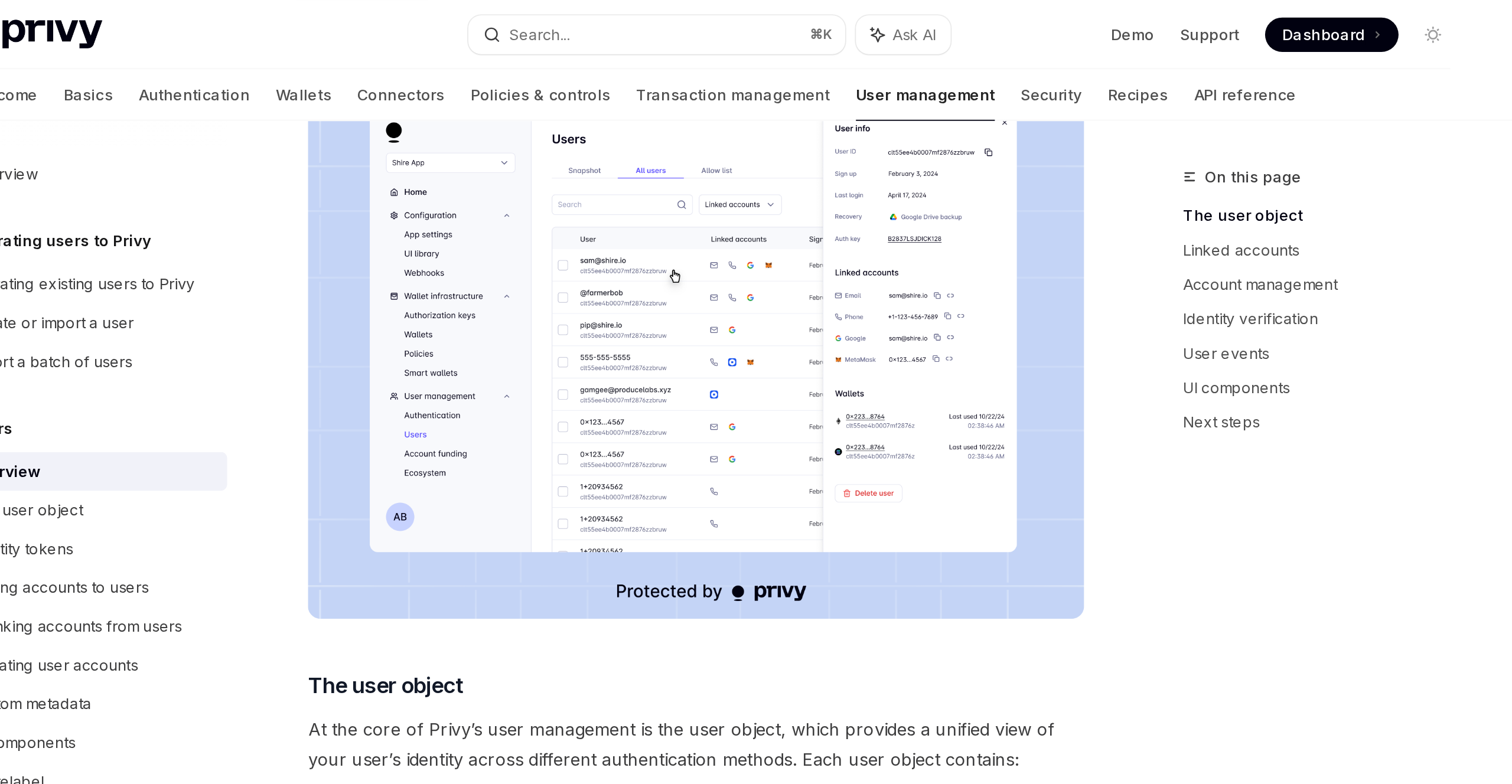
click at [833, 229] on img at bounding box center [748, 187] width 426 height 304
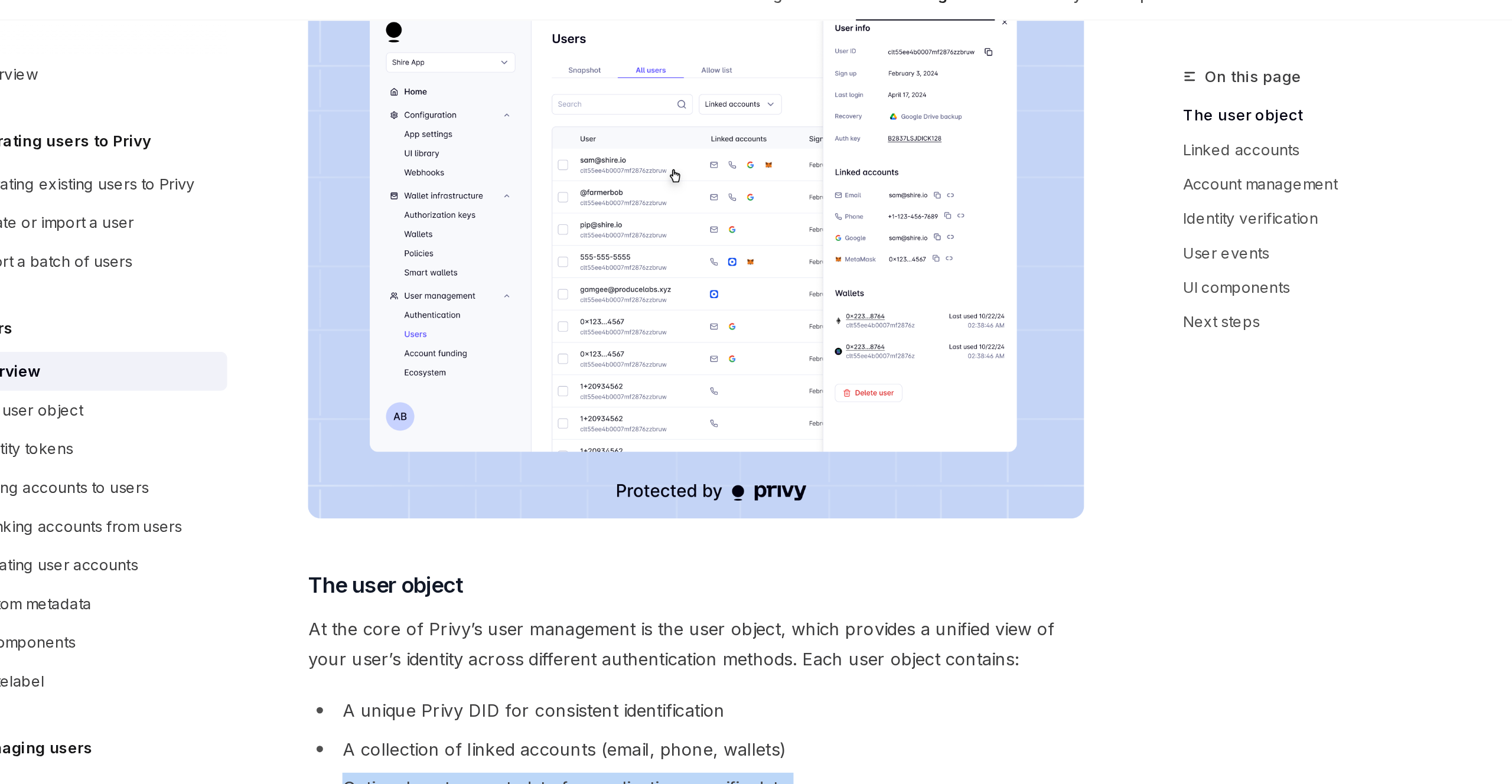
click at [858, 226] on img at bounding box center [748, 187] width 426 height 304
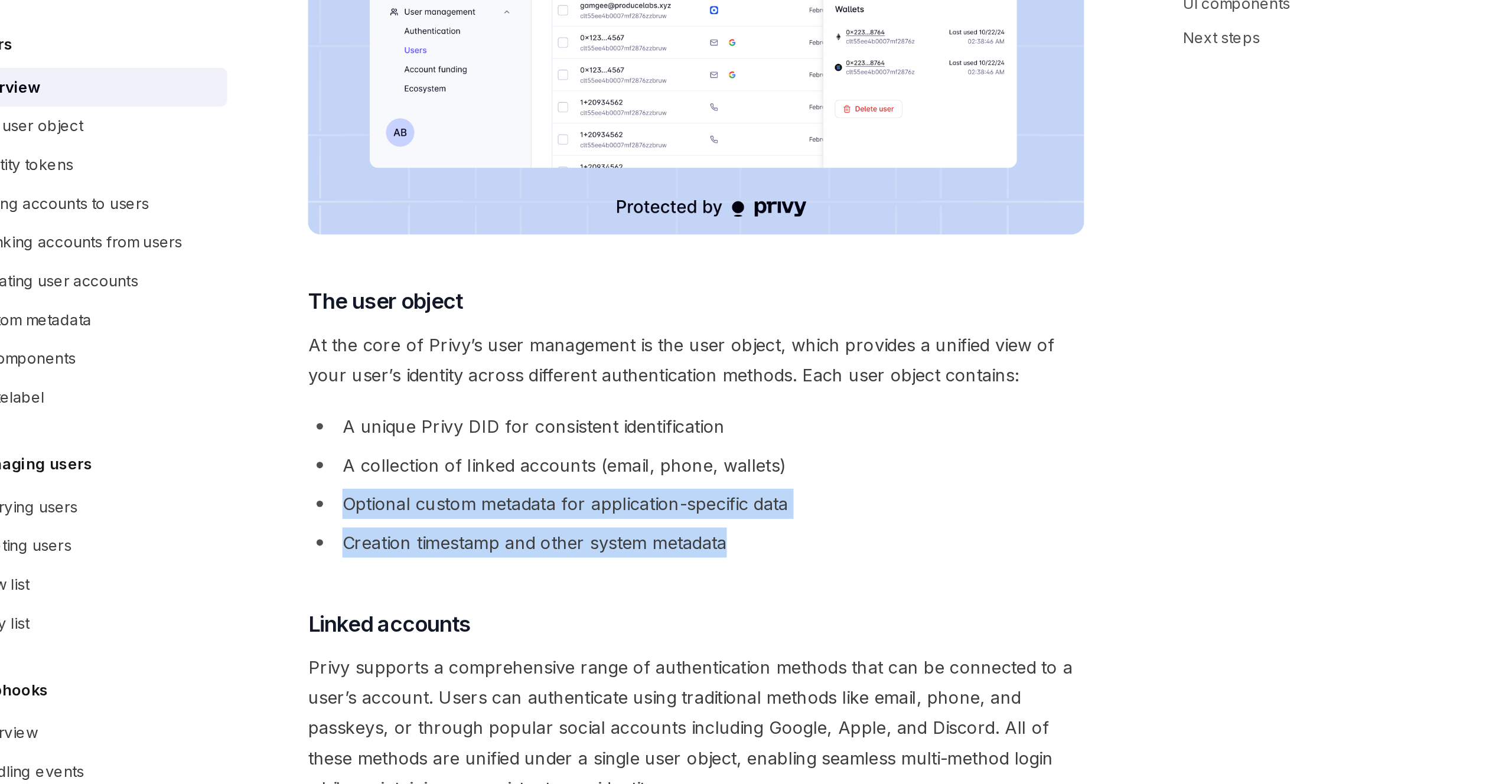
click at [843, 268] on img at bounding box center [748, 187] width 426 height 304
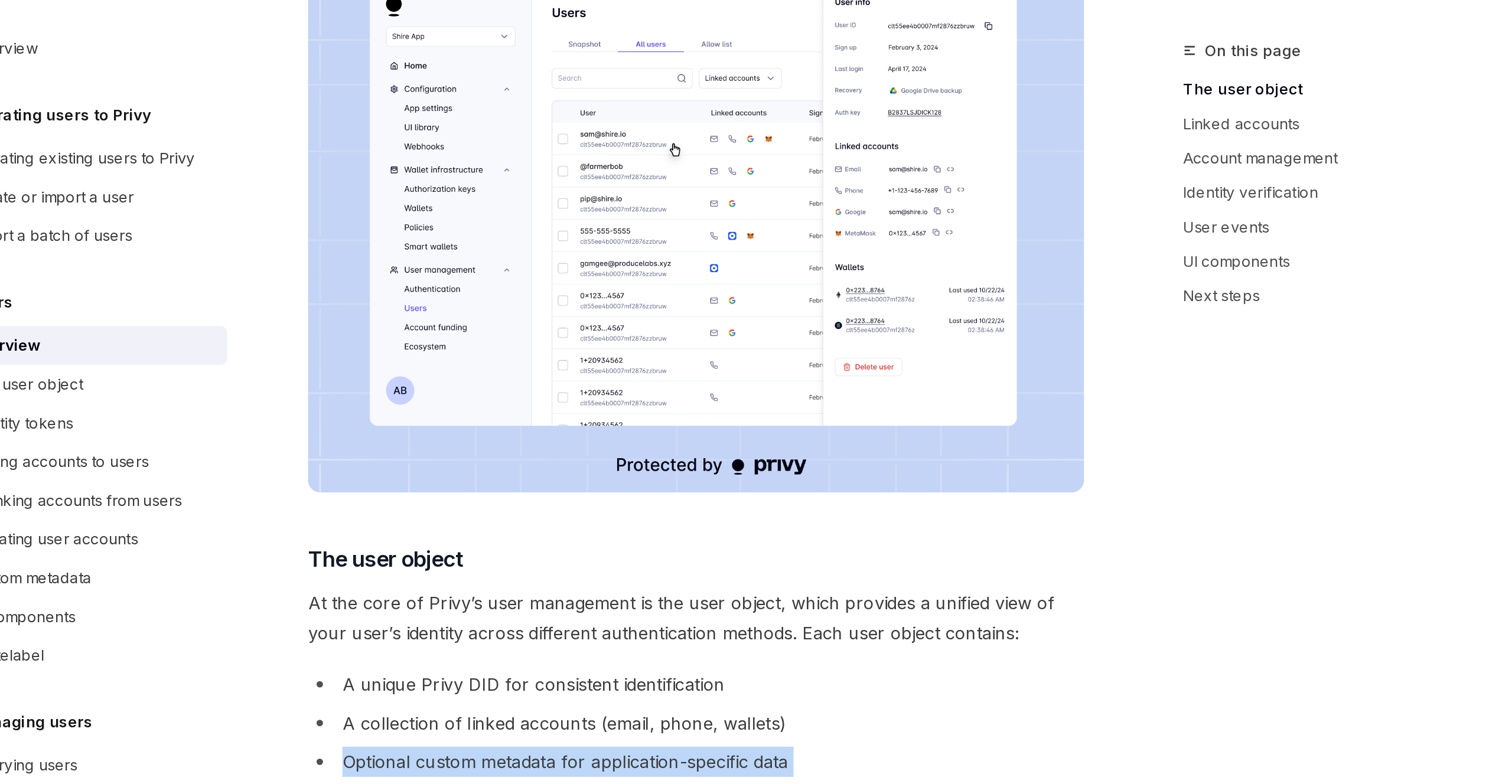
click at [869, 188] on img at bounding box center [748, 187] width 426 height 304
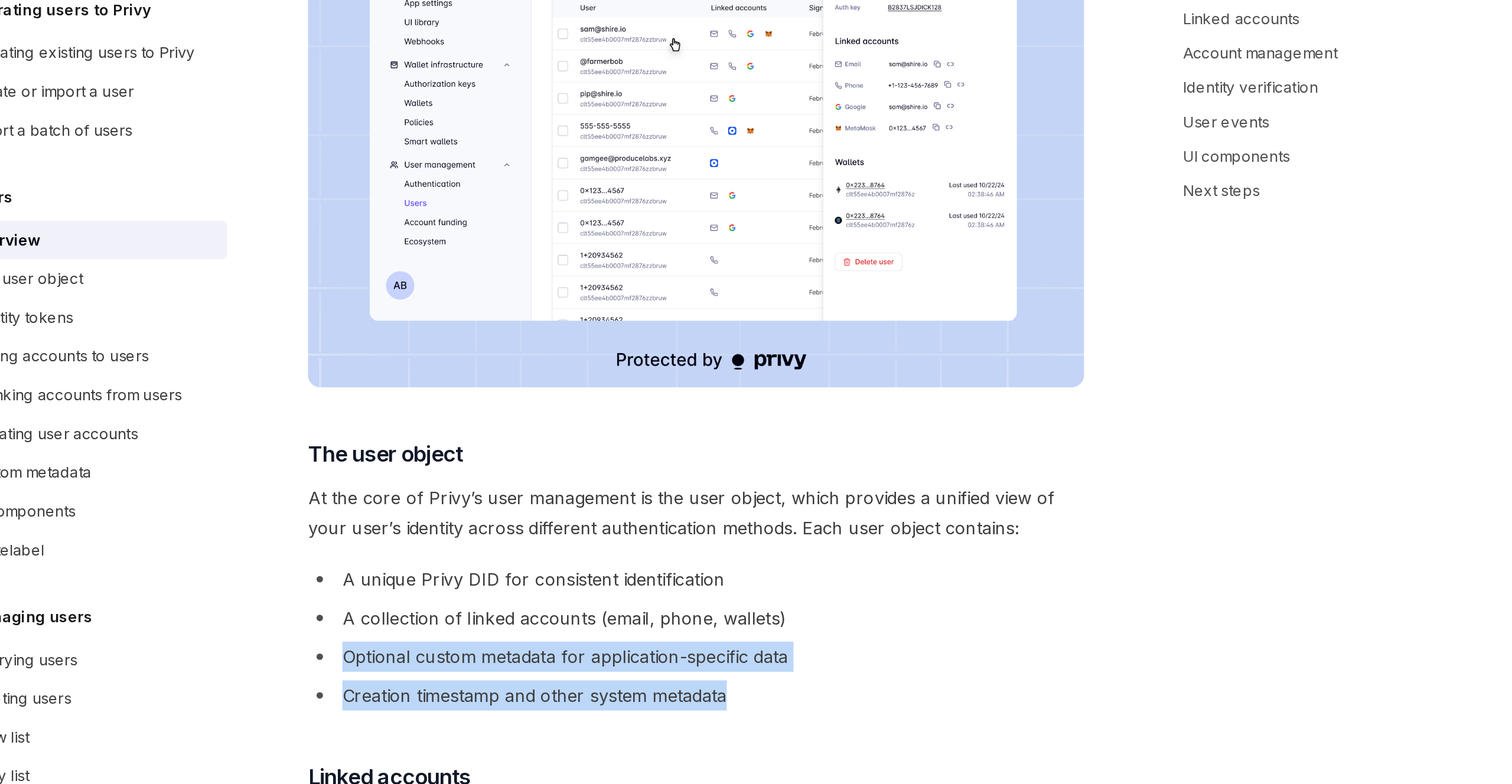
click at [851, 181] on img at bounding box center [748, 187] width 426 height 304
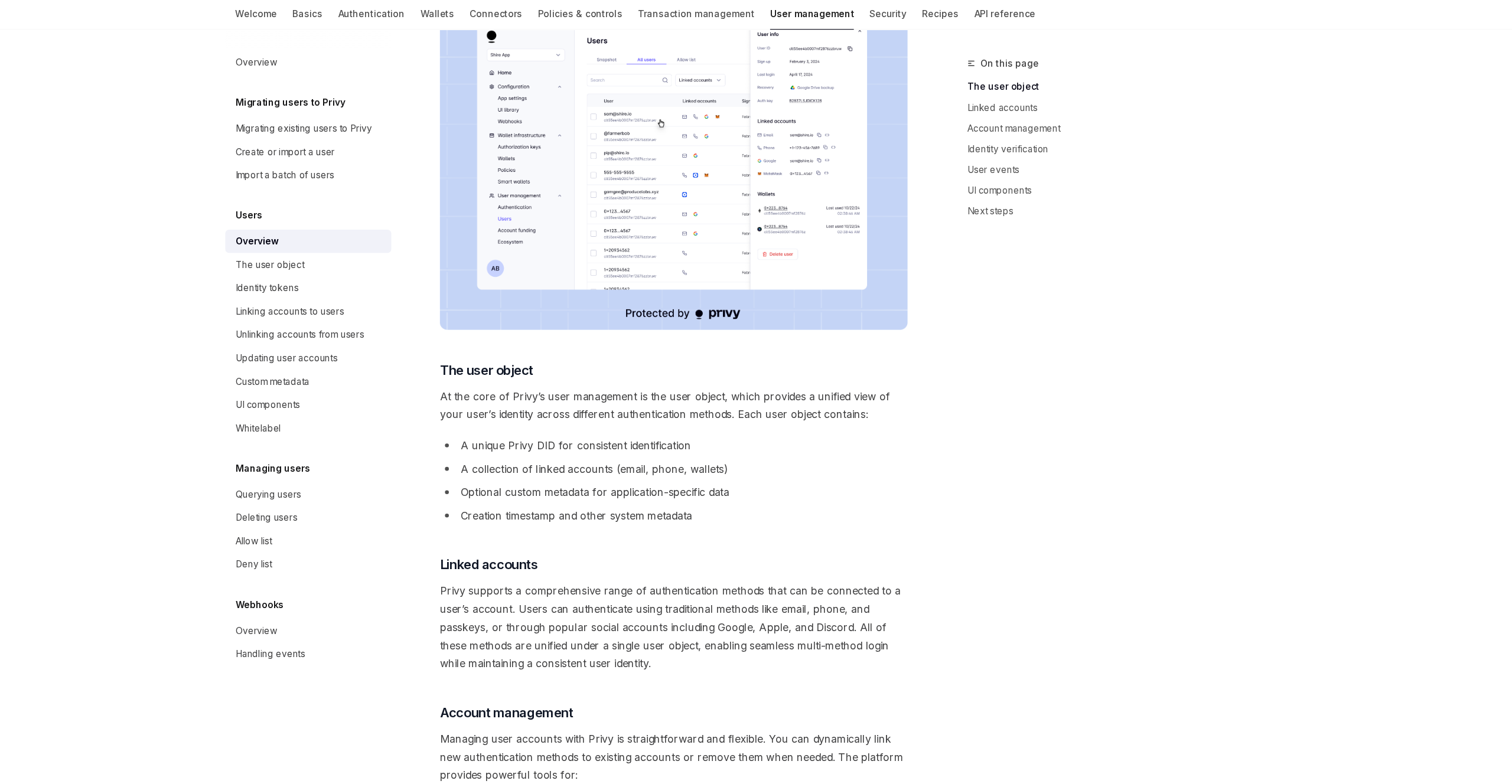
click at [938, 398] on span "At the core of Privy’s user management is the user object, which provides a uni…" at bounding box center [748, 408] width 426 height 33
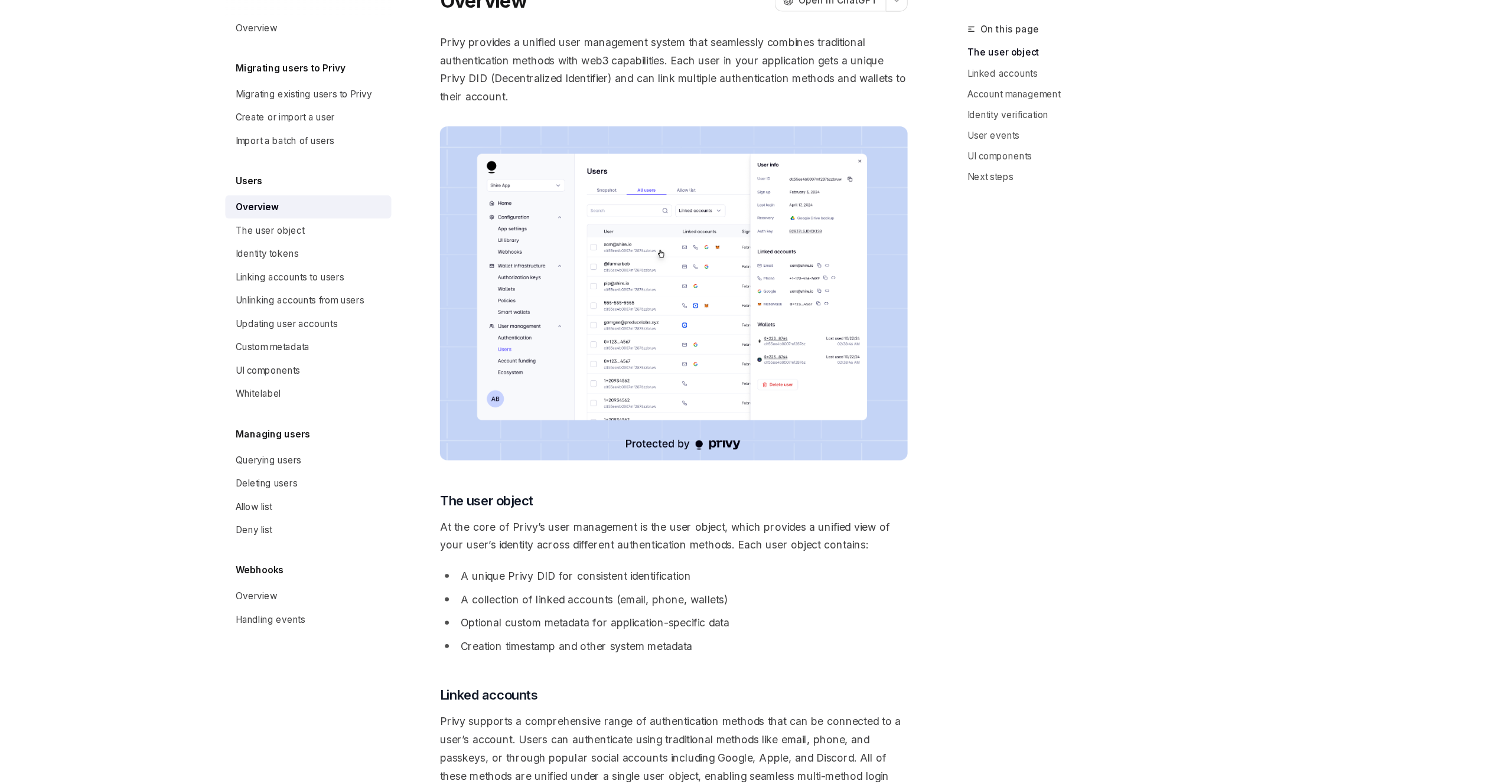
scroll to position [147, 0]
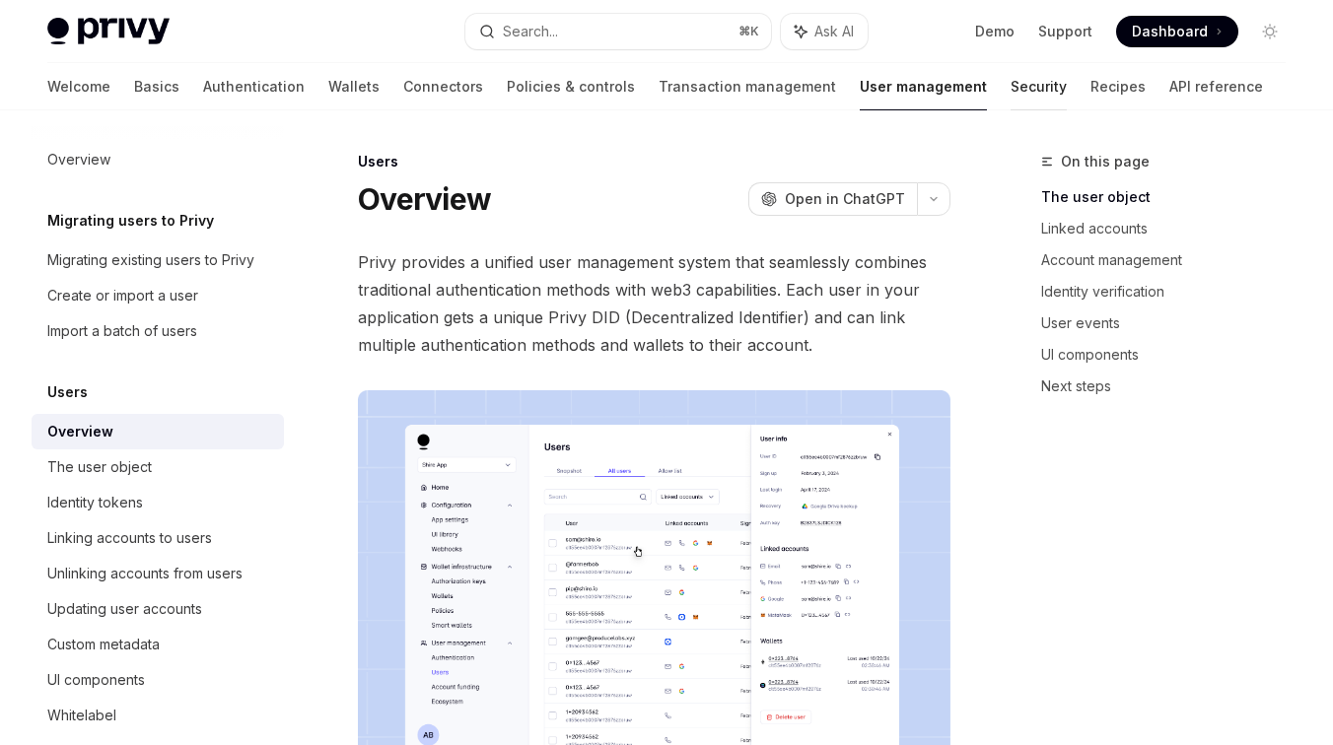
click at [1010, 85] on link "Security" at bounding box center [1038, 86] width 56 height 47
click at [860, 85] on link "User management" at bounding box center [923, 86] width 127 height 47
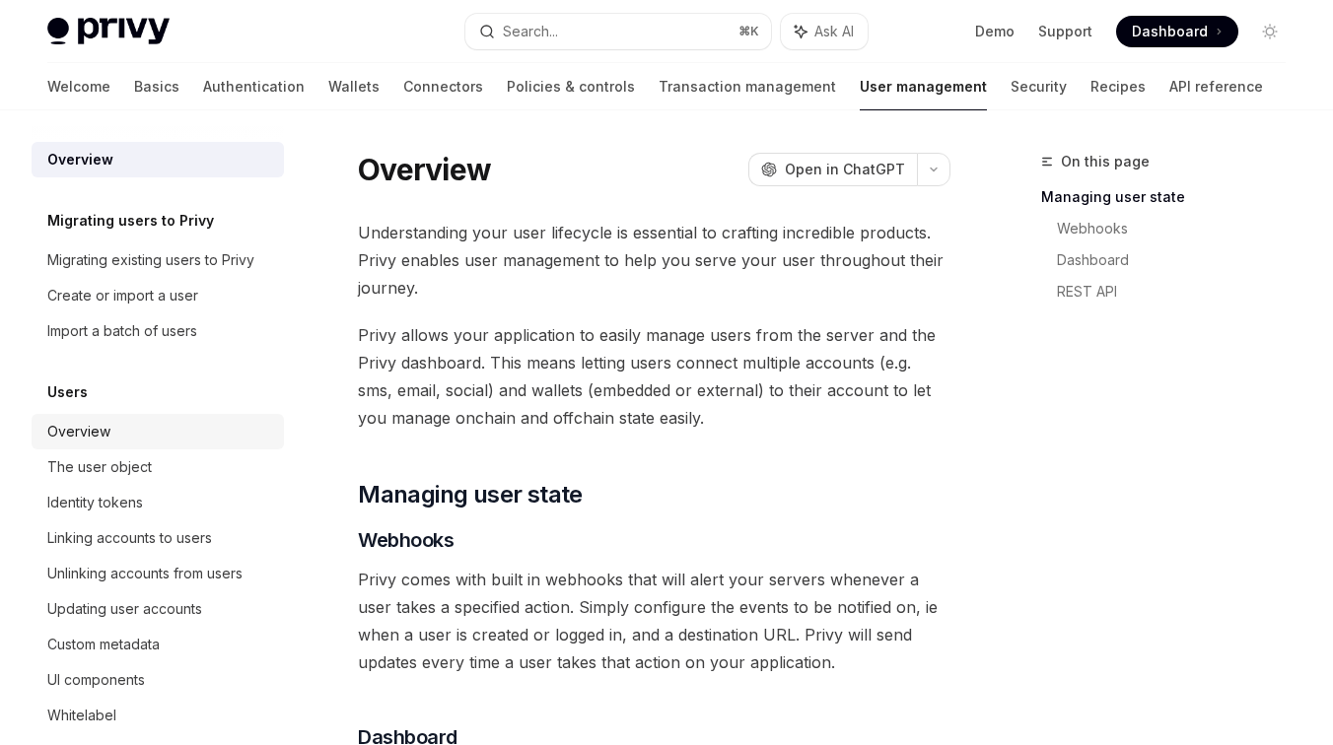
click at [98, 440] on div "Overview" at bounding box center [78, 432] width 63 height 24
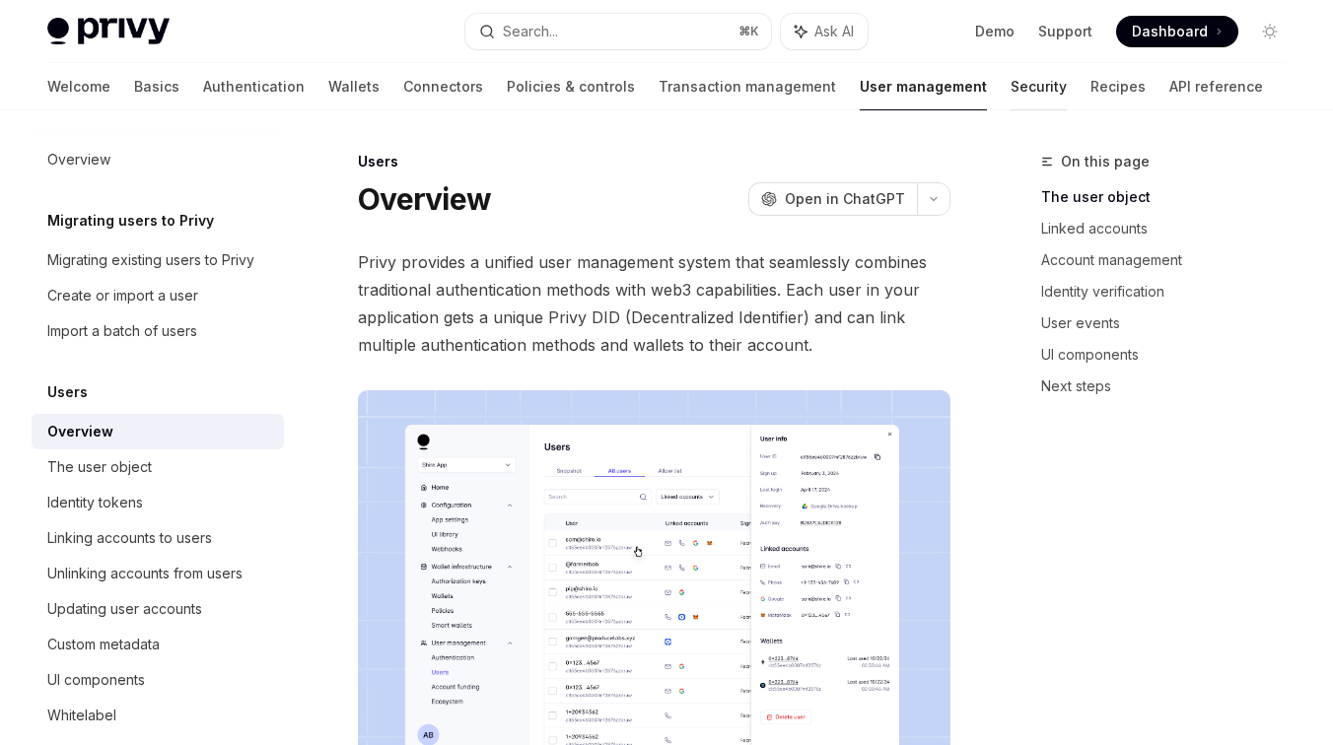
click at [1010, 81] on link "Security" at bounding box center [1038, 86] width 56 height 47
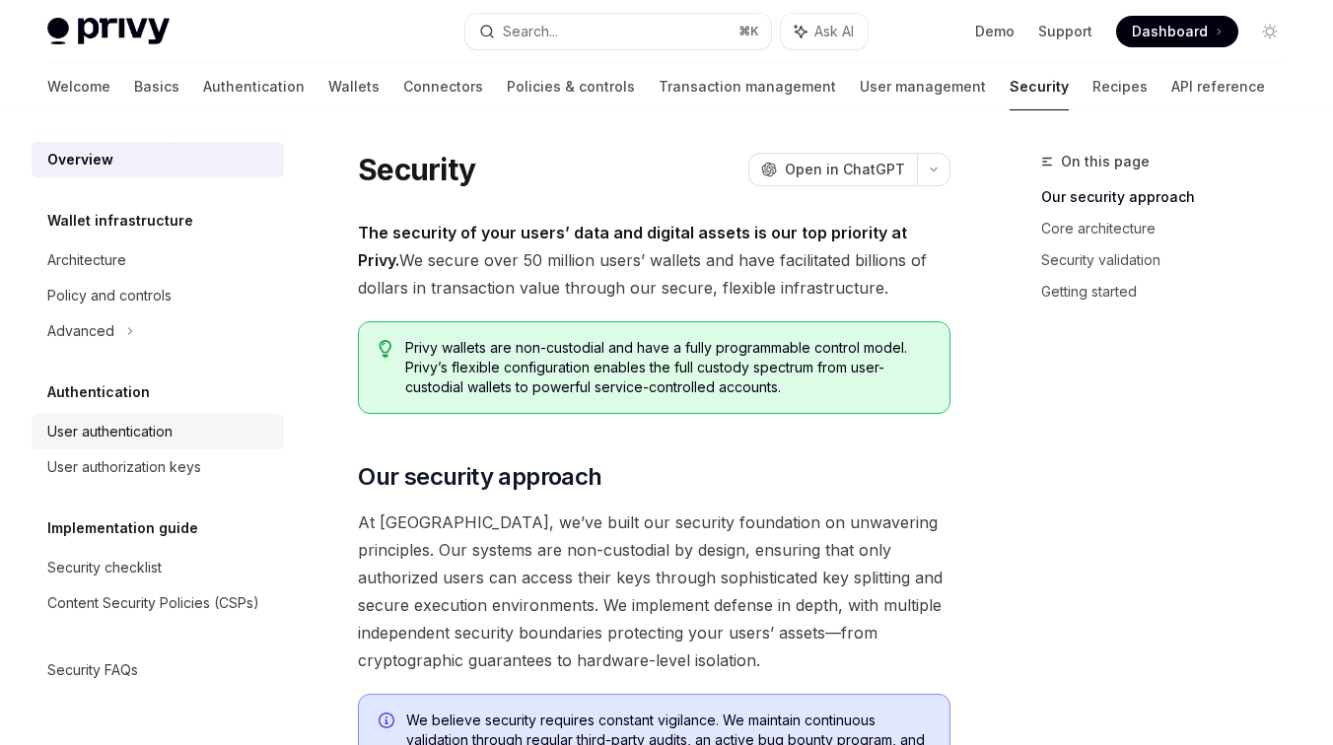
click at [161, 432] on div "User authentication" at bounding box center [109, 432] width 125 height 24
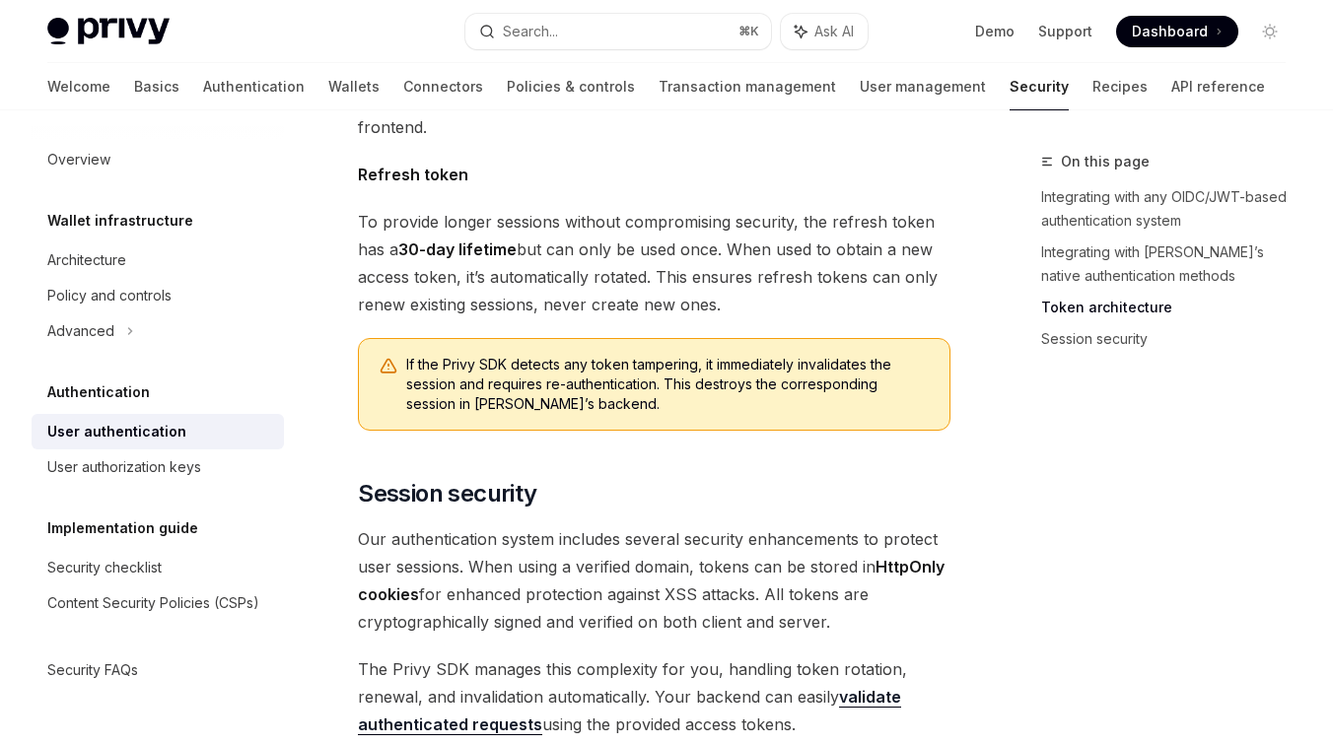
scroll to position [1937, 0]
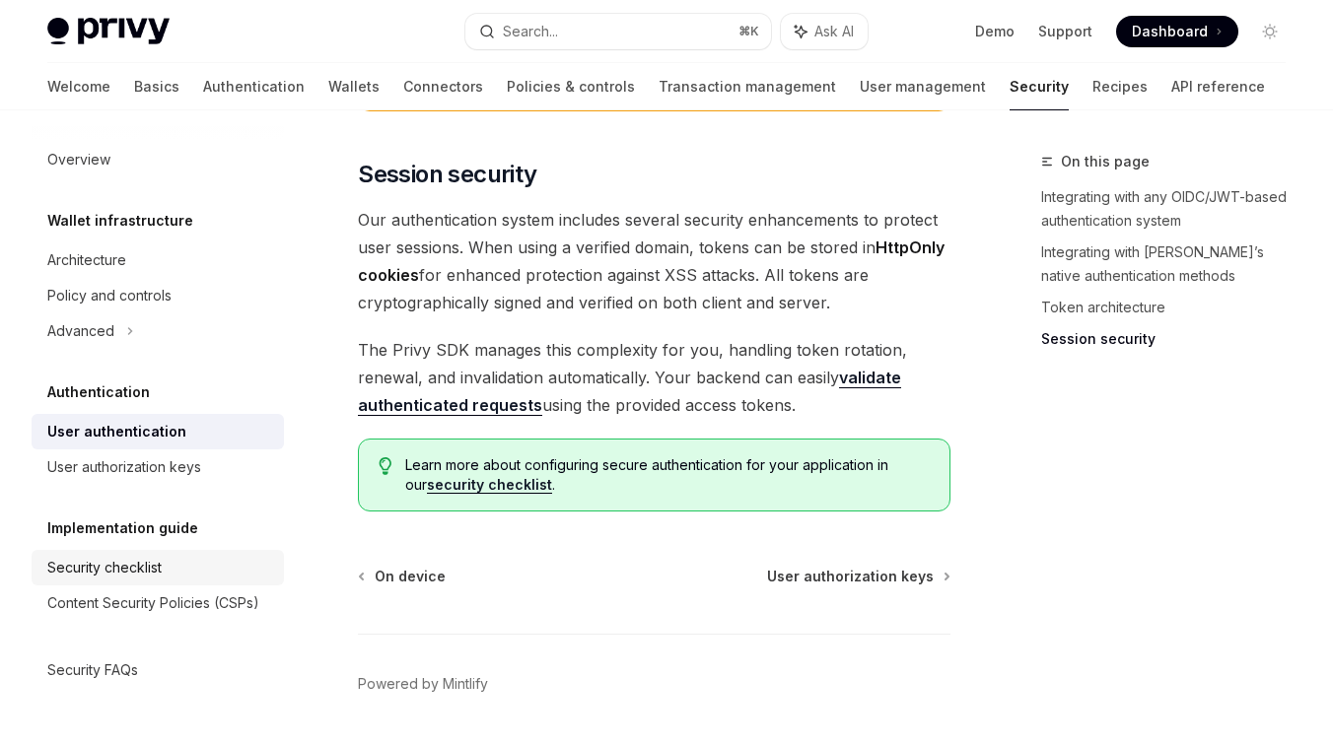
click at [170, 567] on div "Security checklist" at bounding box center [159, 568] width 225 height 24
type textarea "*"
